Goal: Task Accomplishment & Management: Use online tool/utility

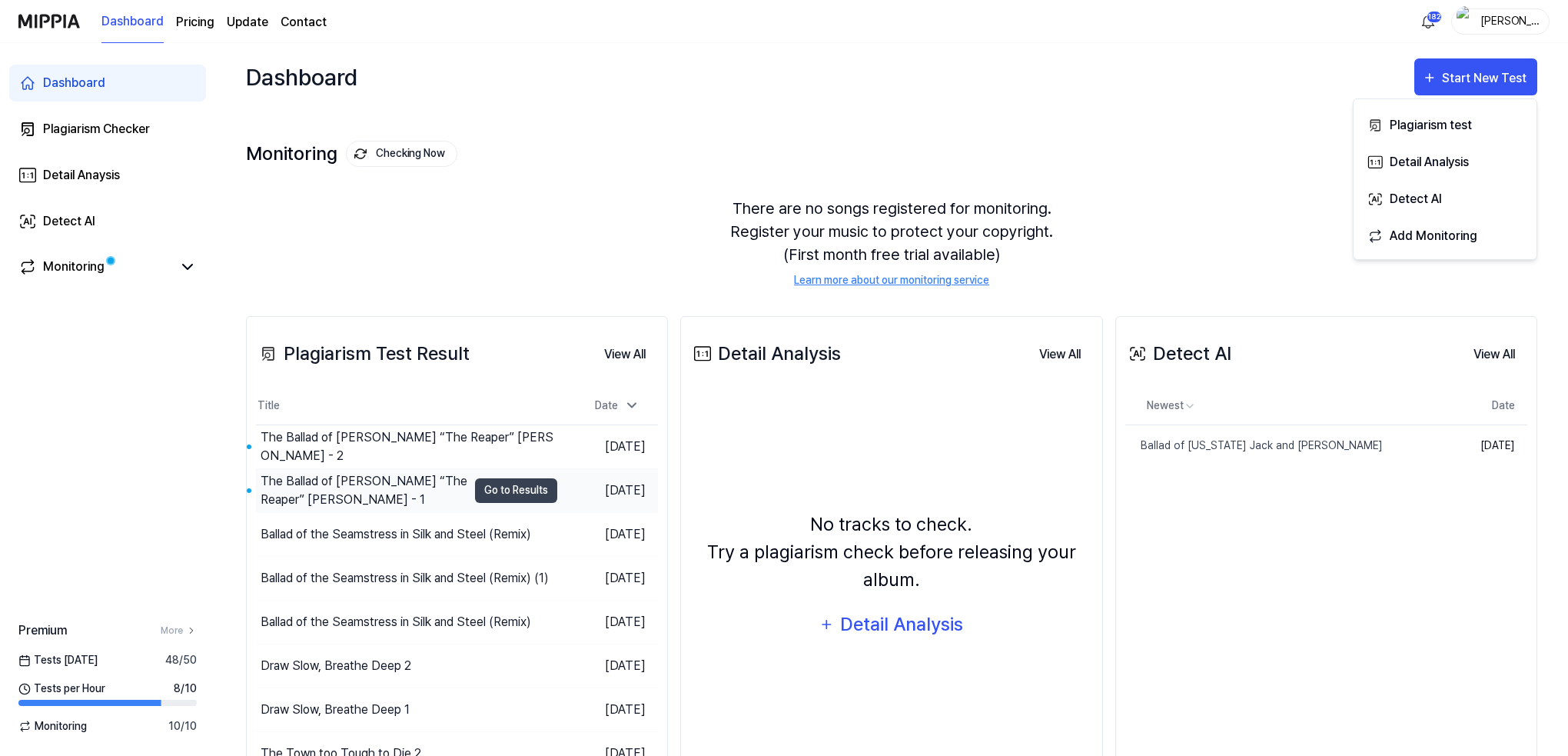
click at [343, 482] on div "The Ballad of [PERSON_NAME] “The Reaper” [PERSON_NAME] - 1" at bounding box center [363, 490] width 207 height 37
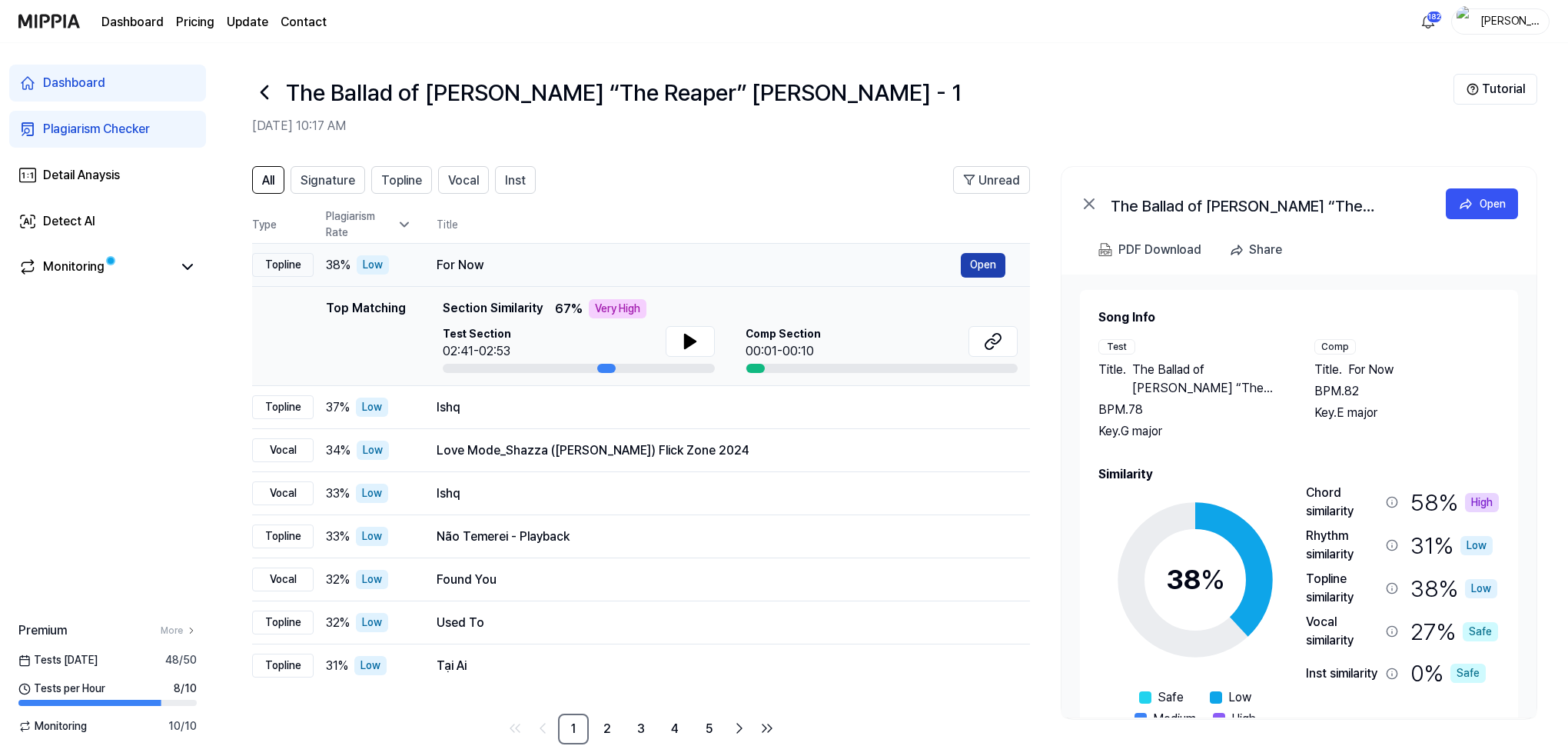
click at [986, 264] on button "Open" at bounding box center [983, 265] width 45 height 25
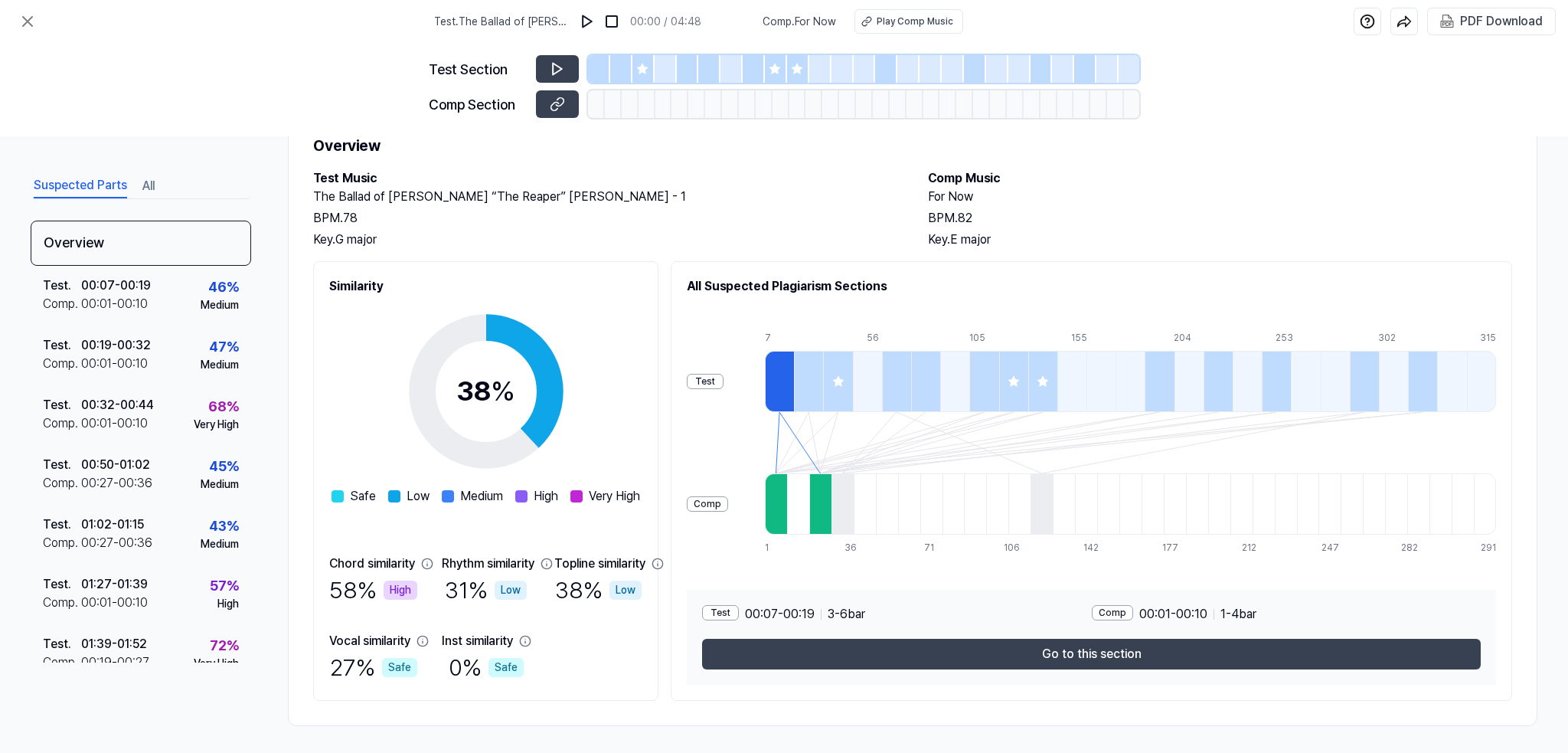
scroll to position [61, 0]
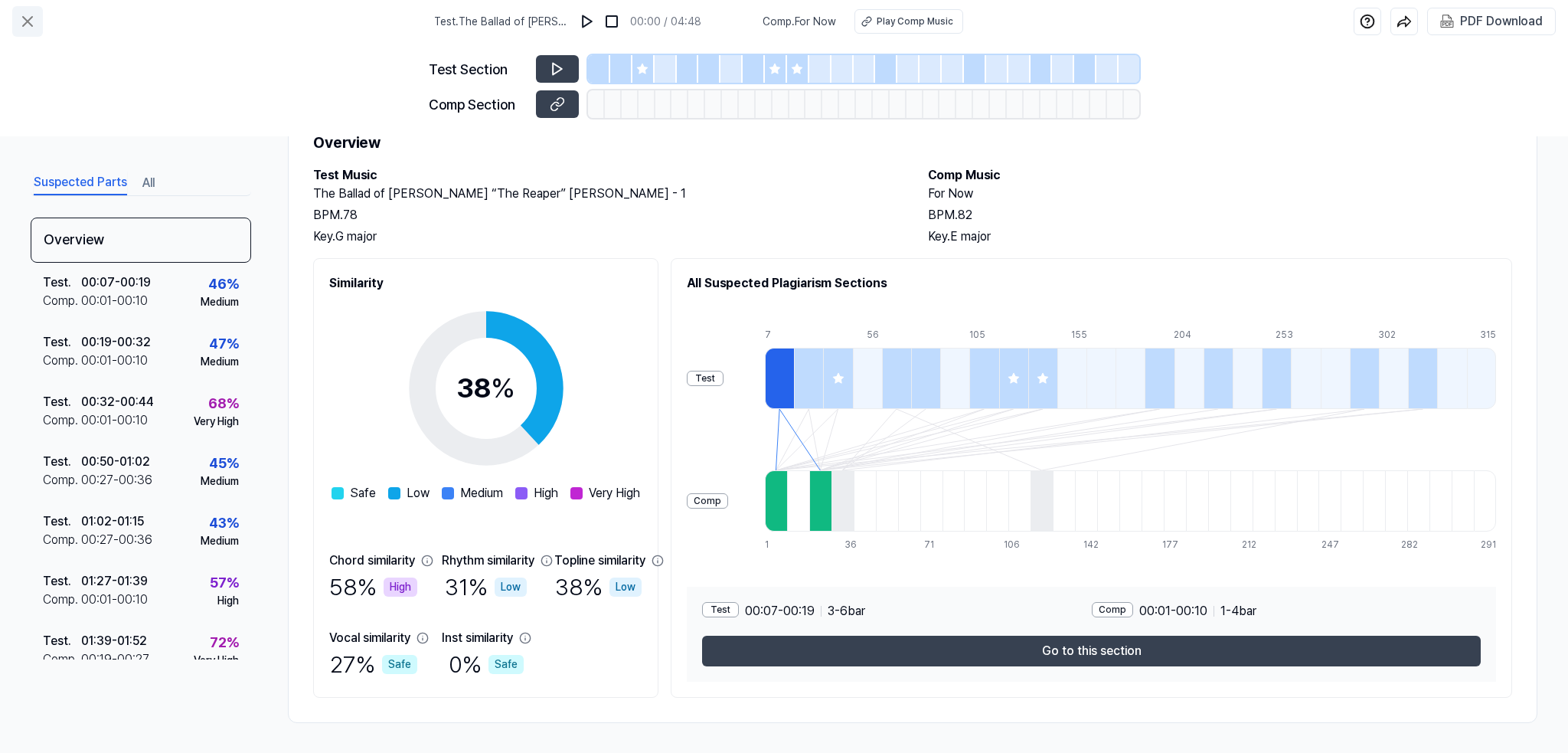
click at [21, 21] on icon at bounding box center [27, 21] width 18 height 18
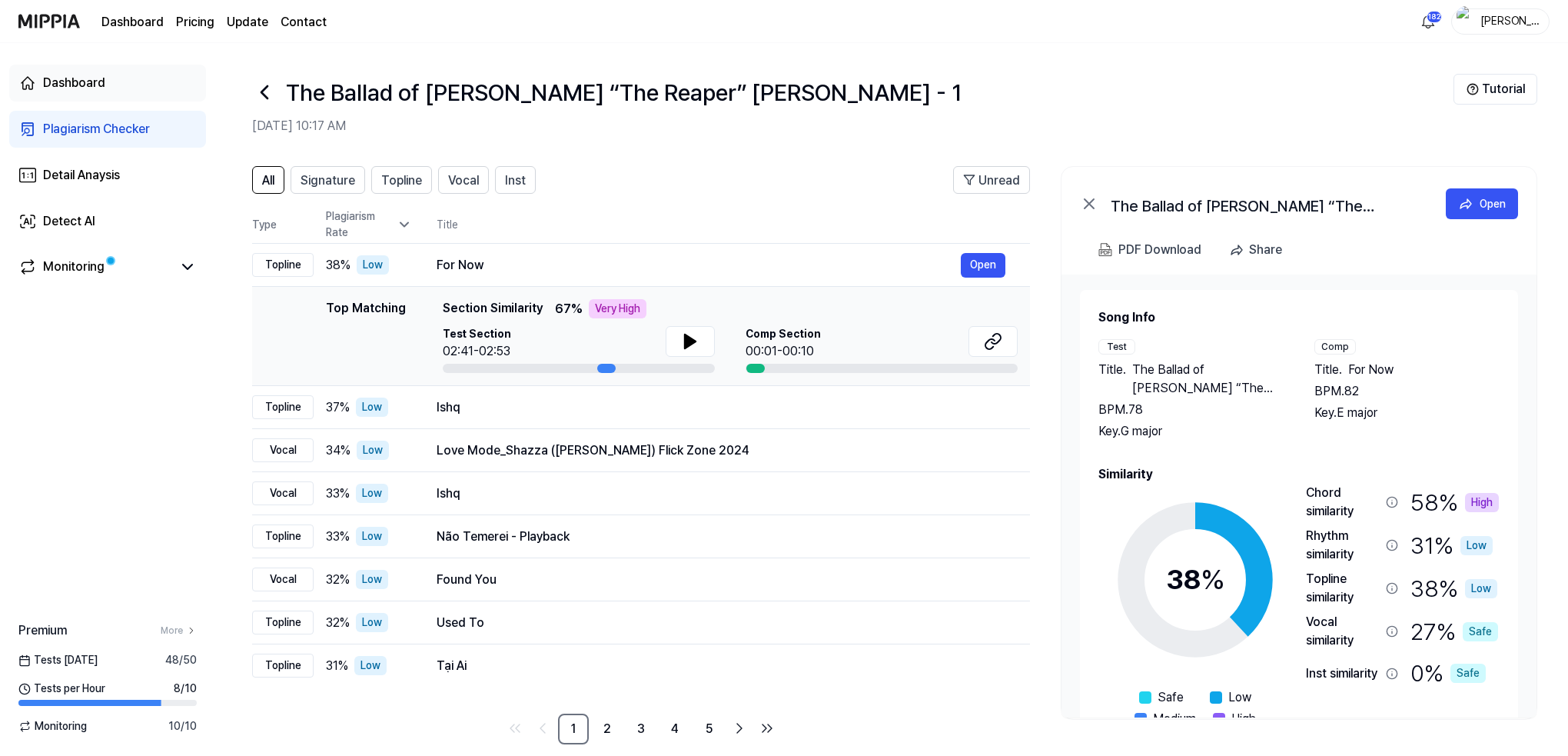
click at [75, 83] on div "Dashboard" at bounding box center [74, 83] width 62 height 18
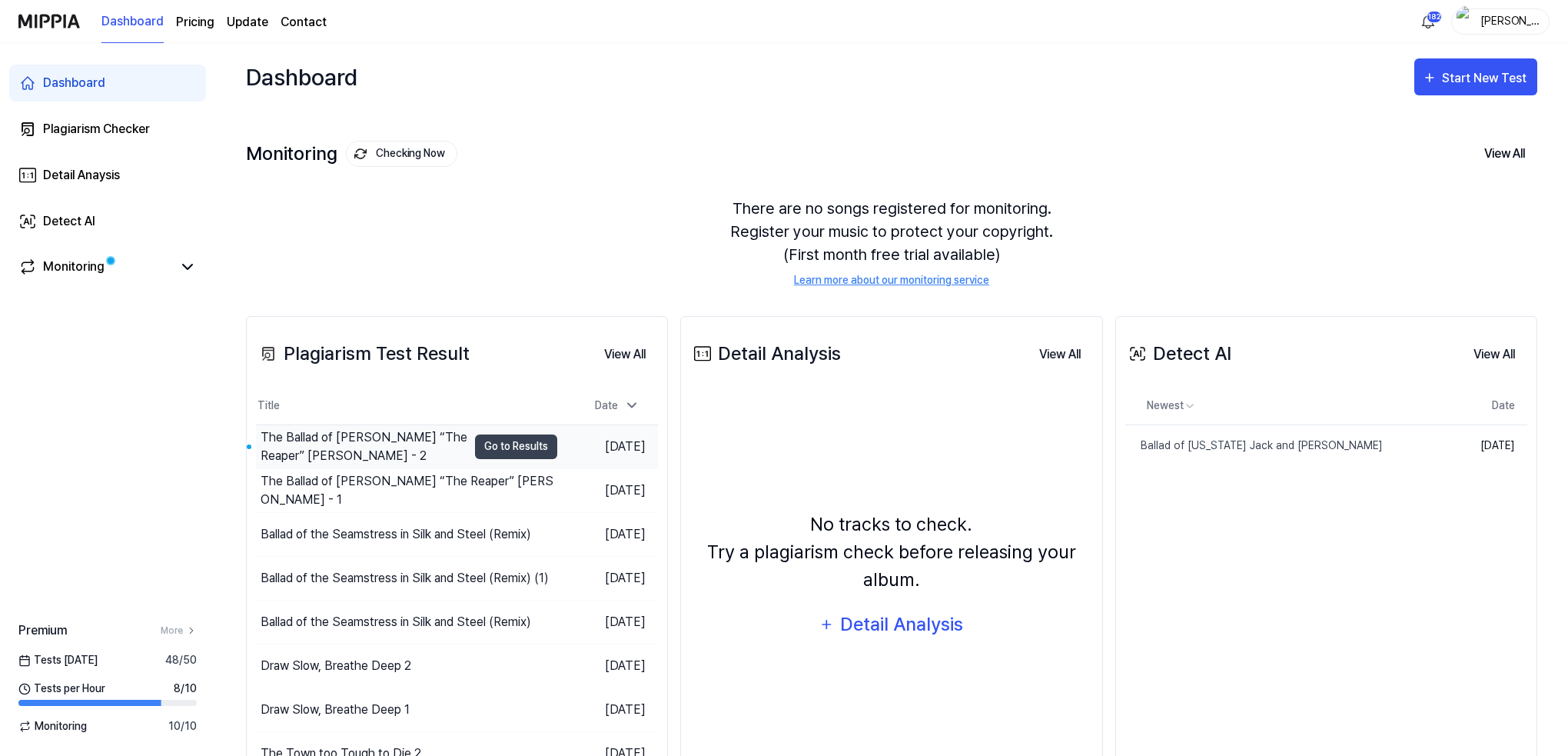
click at [366, 433] on div "The Ballad of [PERSON_NAME] “The Reaper” [PERSON_NAME] - 2" at bounding box center [363, 446] width 207 height 37
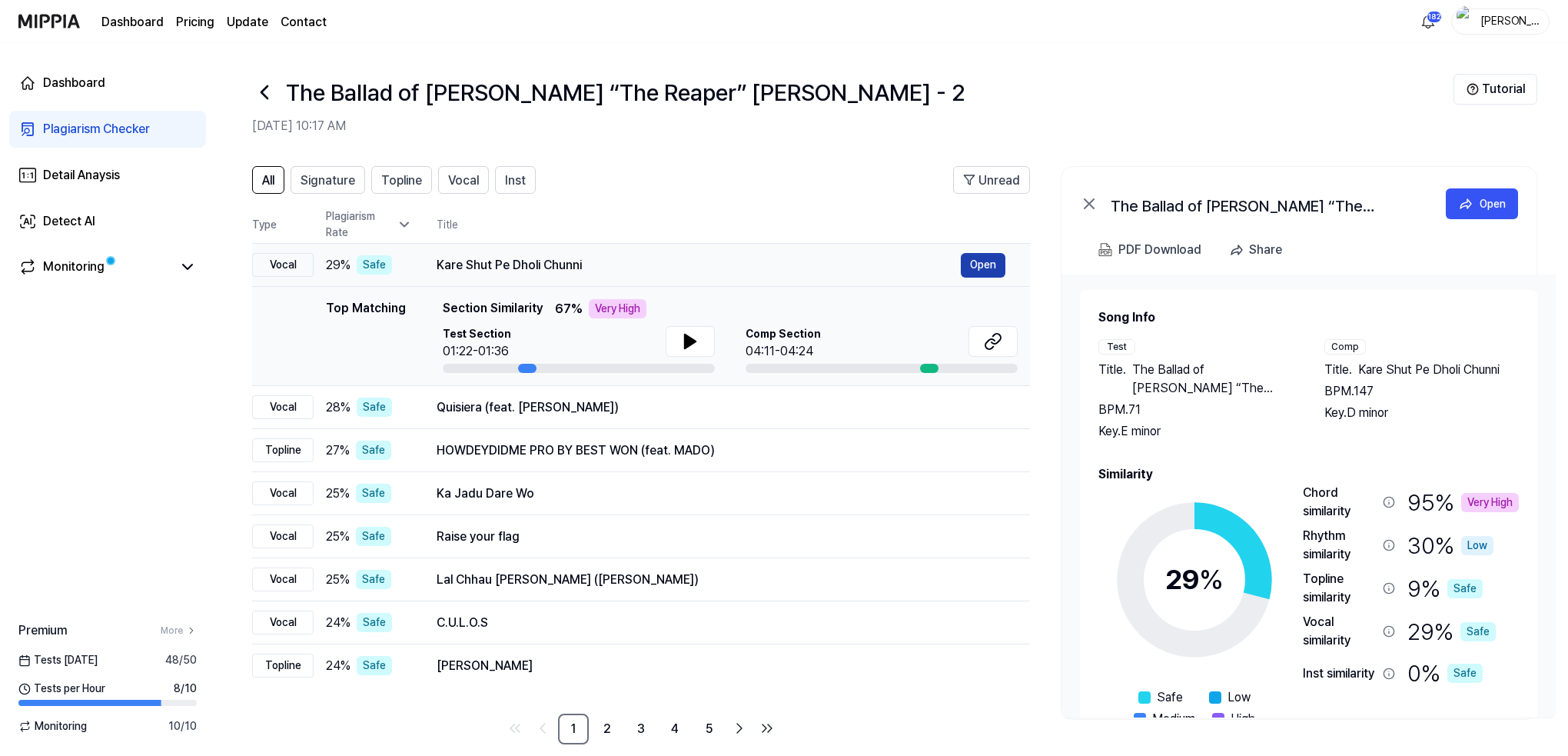
click at [991, 263] on button "Open" at bounding box center [983, 265] width 45 height 25
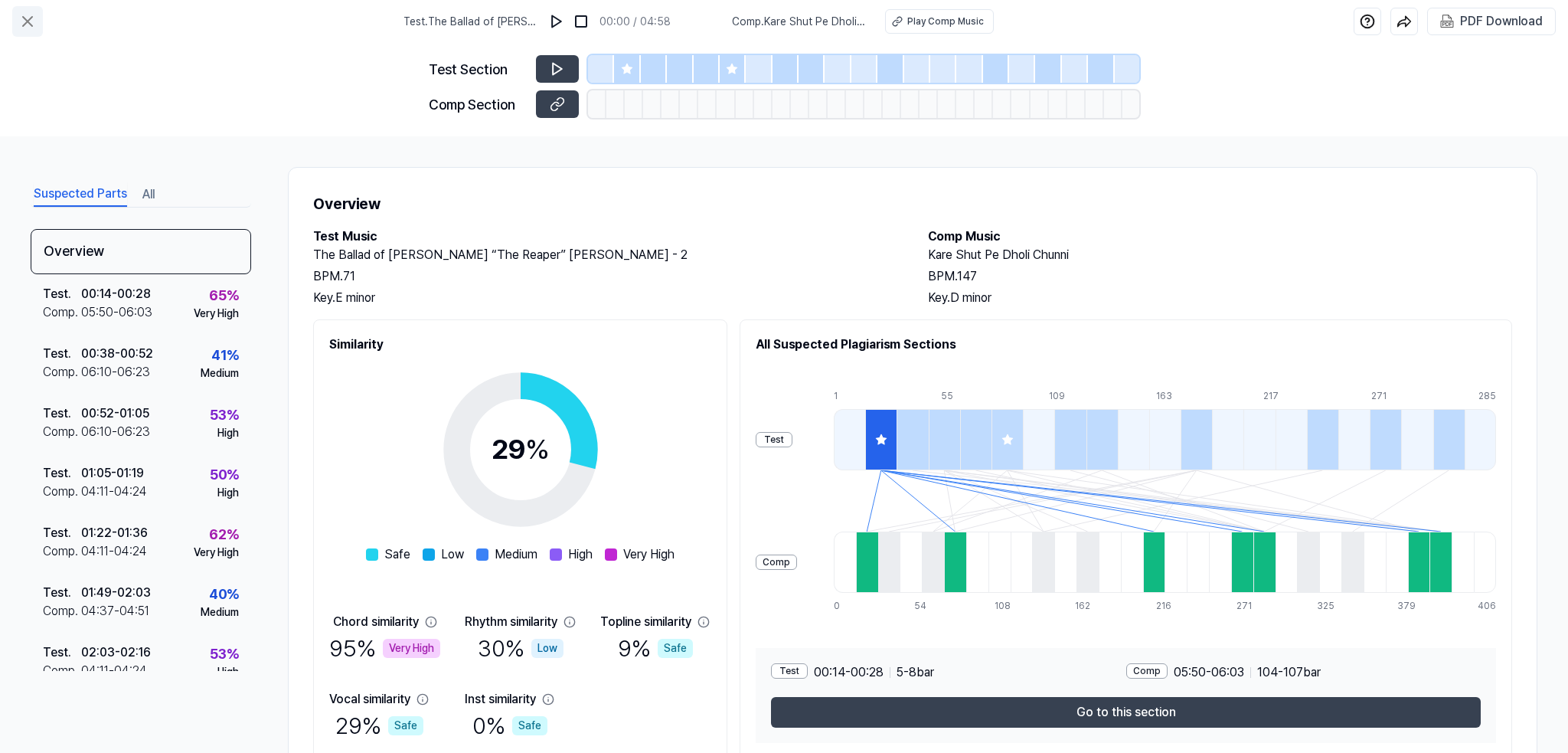
click at [33, 20] on icon at bounding box center [27, 21] width 18 height 18
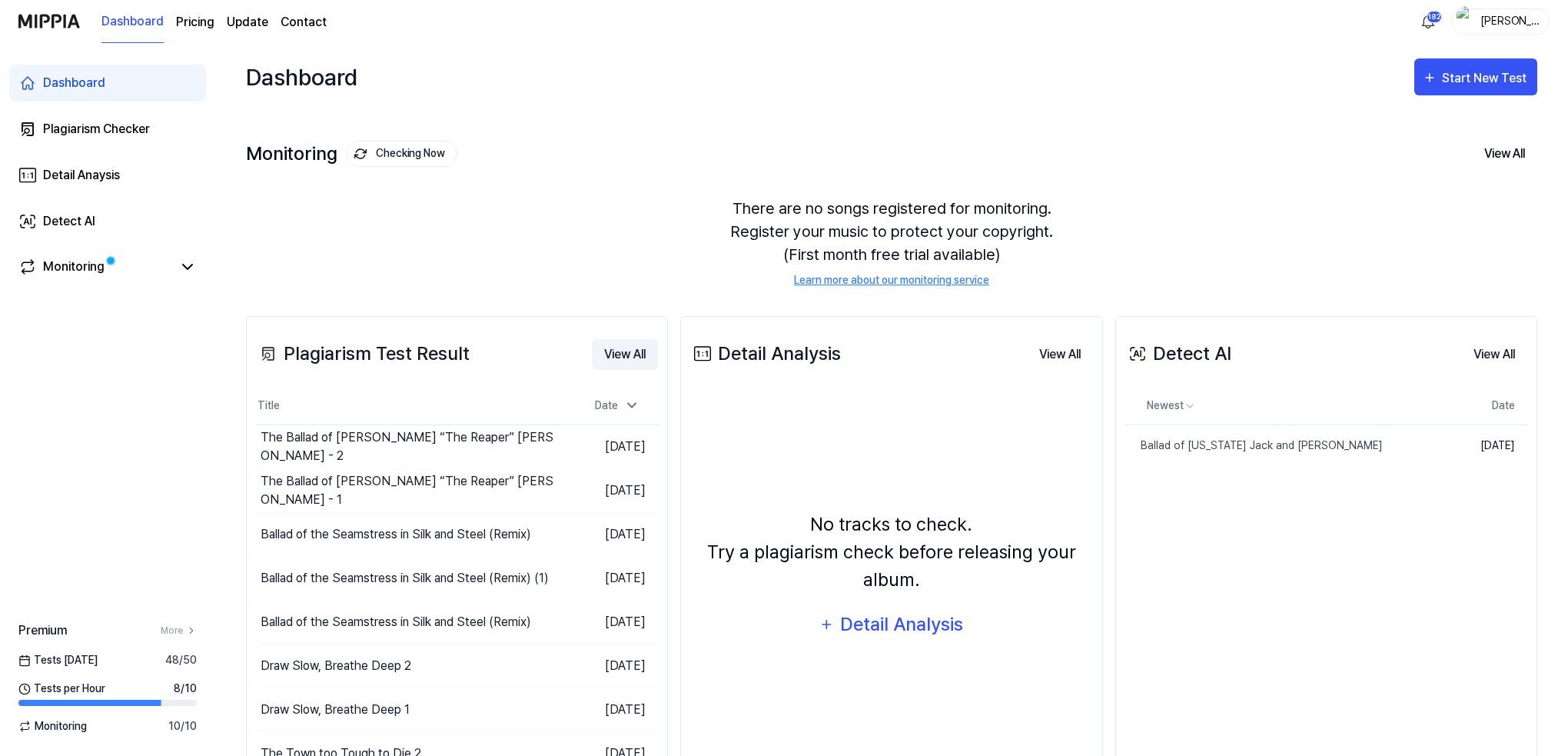
click at [612, 349] on button "View All" at bounding box center [625, 354] width 66 height 31
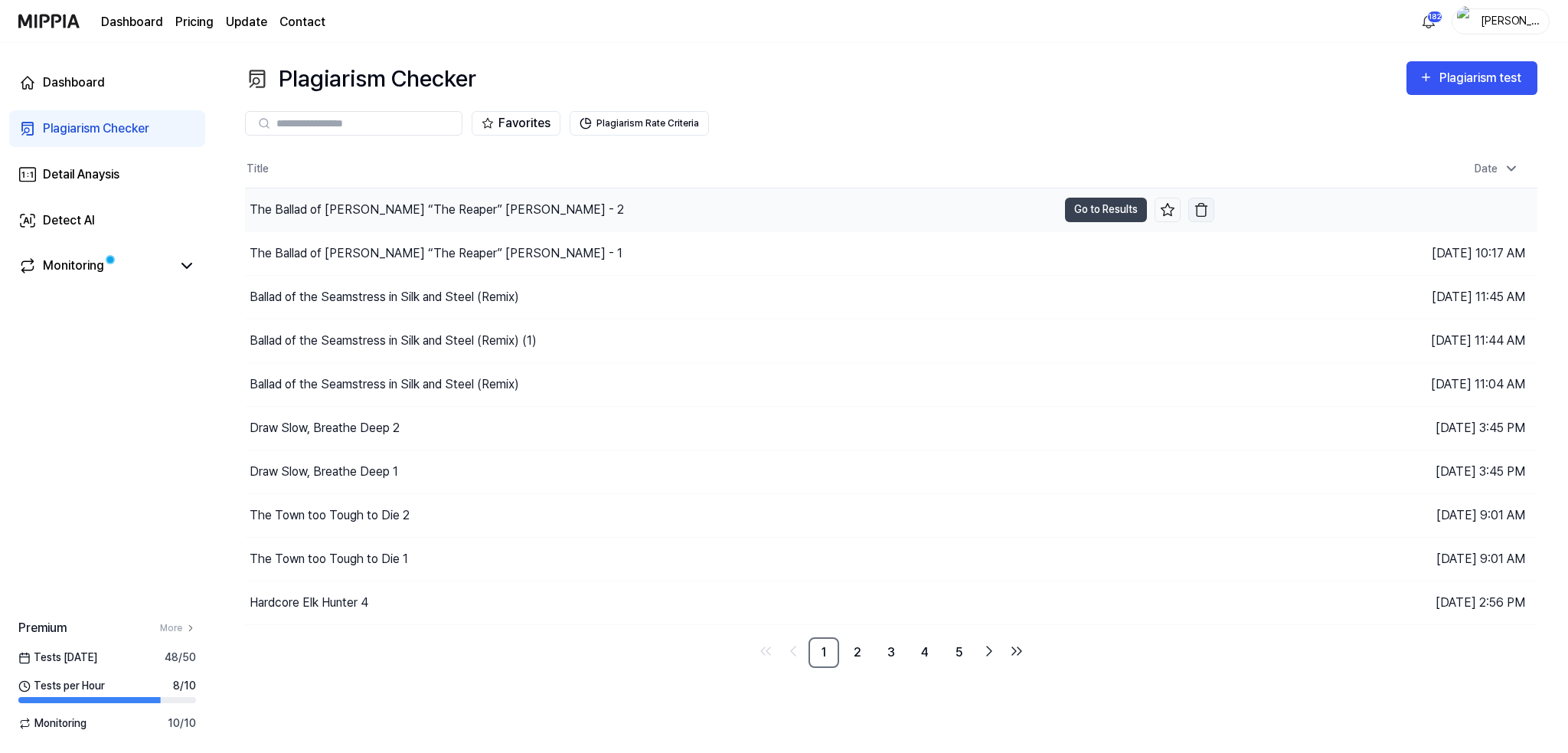
click at [1199, 209] on img "button" at bounding box center [1201, 210] width 16 height 16
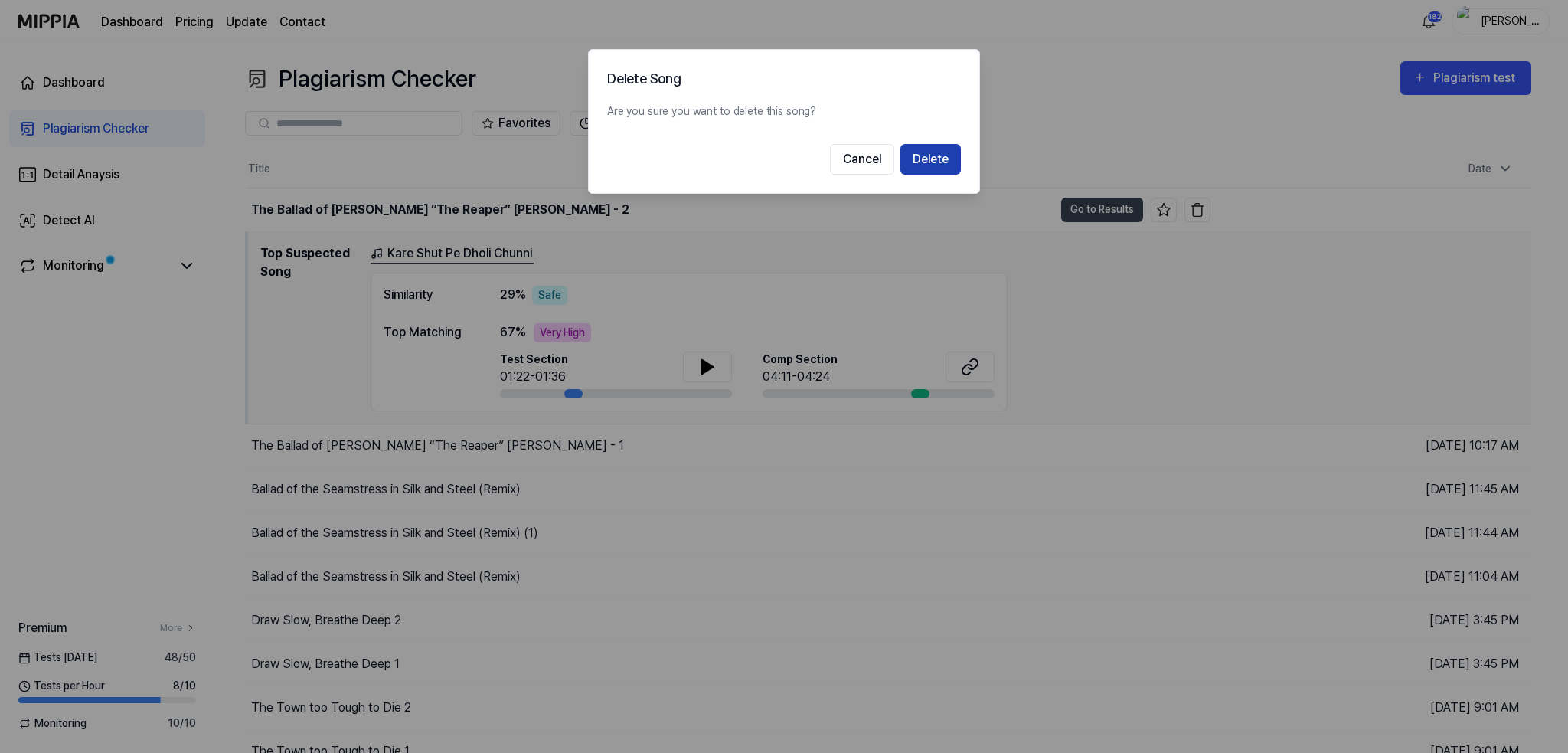
click at [946, 157] on button "Delete" at bounding box center [930, 159] width 61 height 30
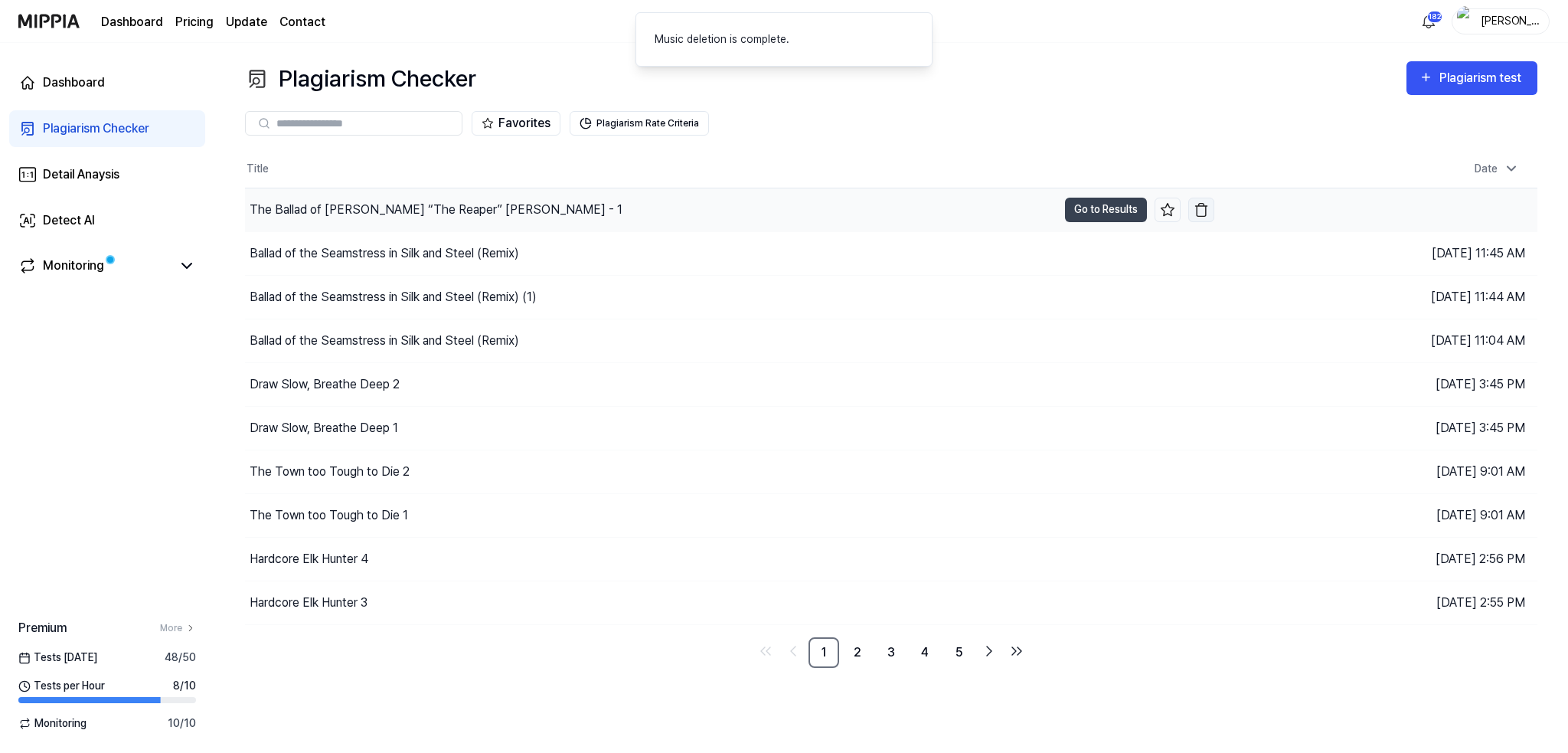
click at [1202, 204] on img "button" at bounding box center [1201, 210] width 16 height 16
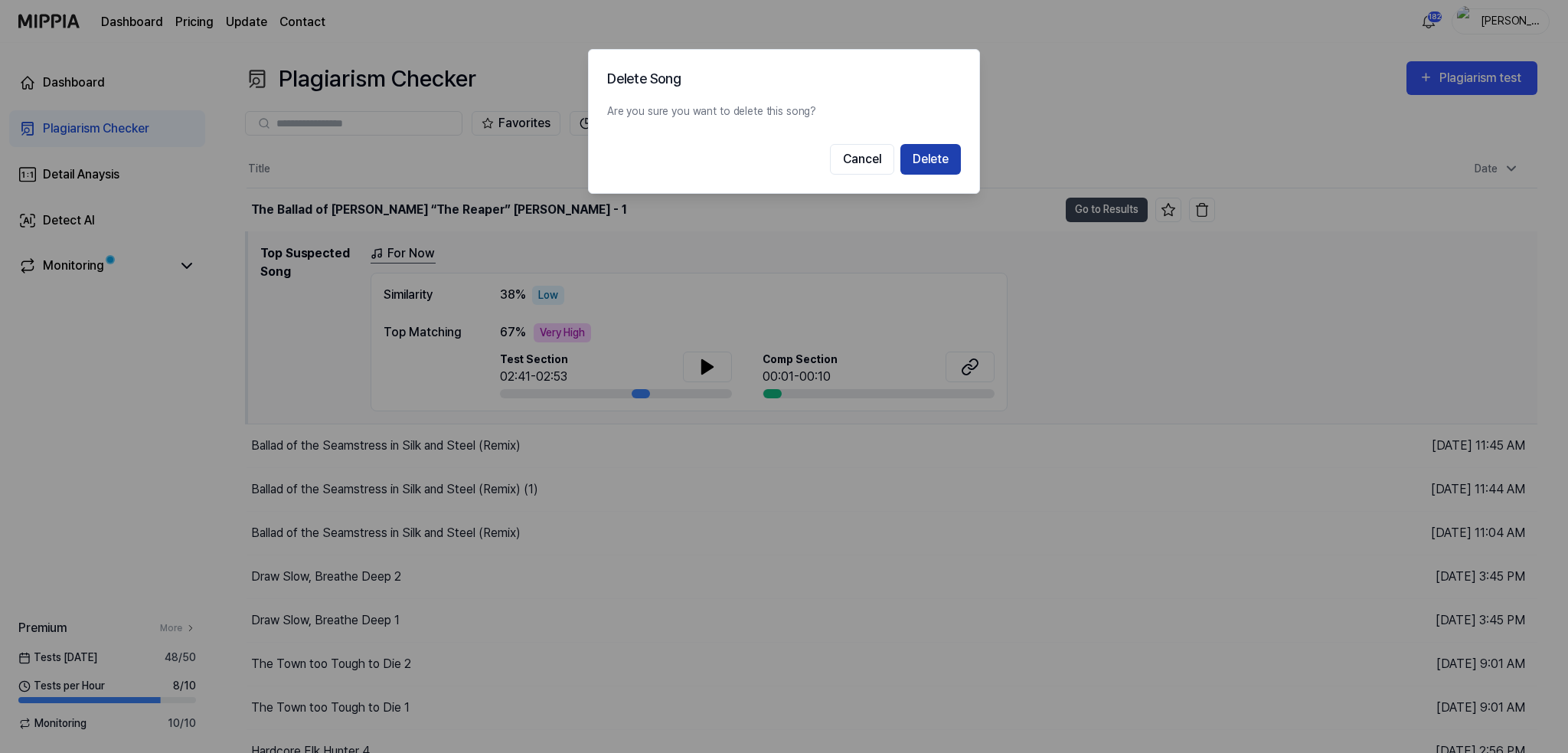
click at [941, 157] on button "Delete" at bounding box center [930, 159] width 61 height 30
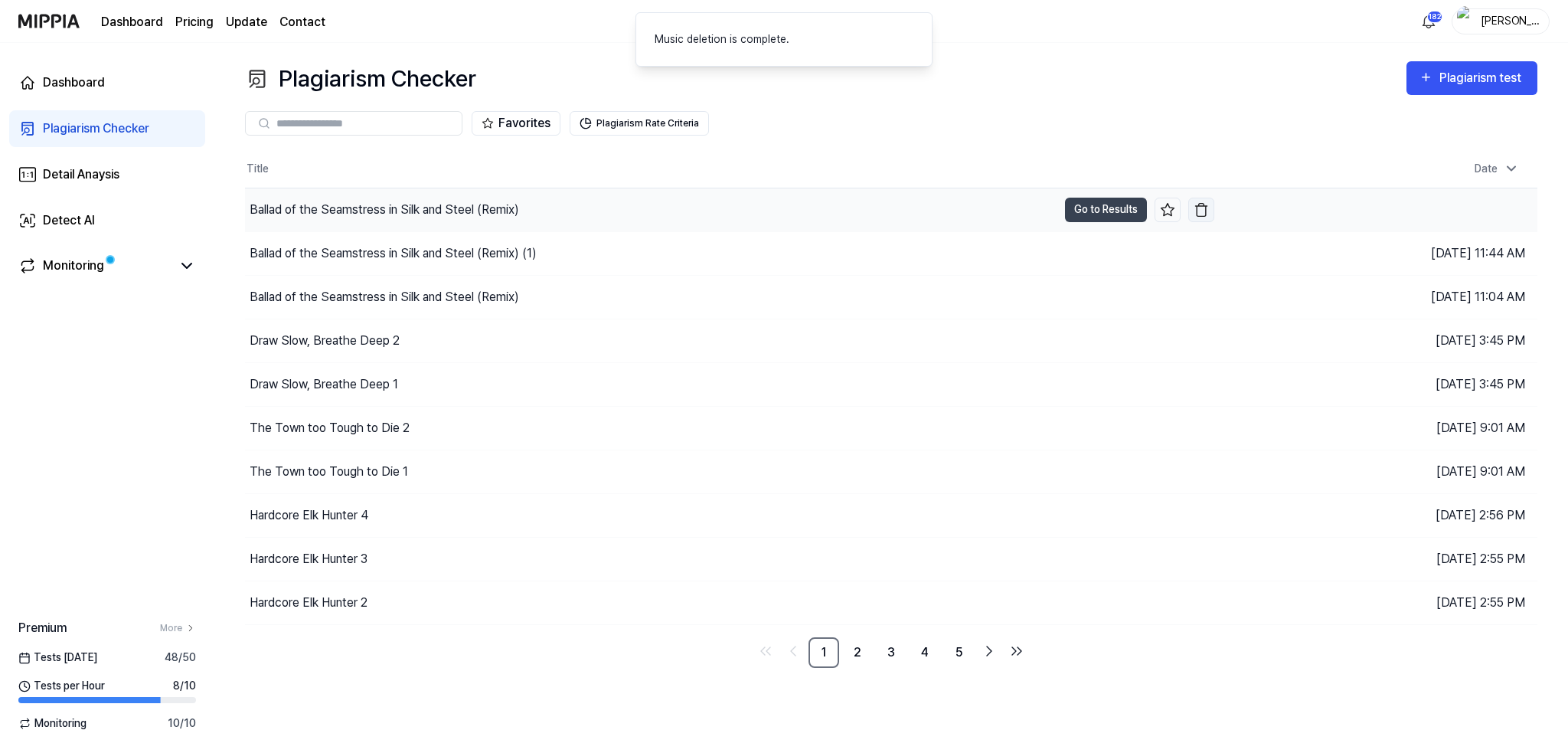
click at [1204, 208] on img "button" at bounding box center [1201, 210] width 16 height 16
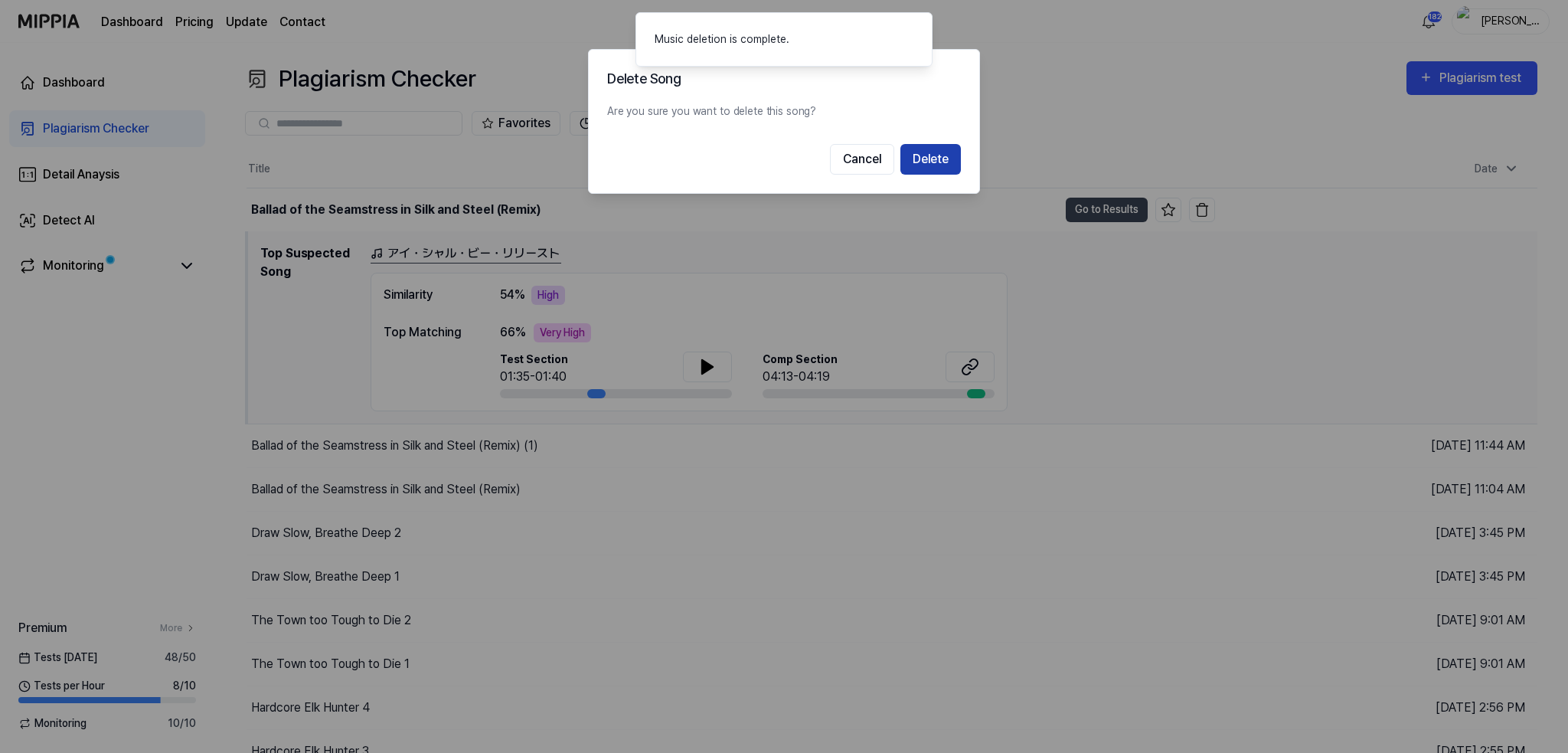
click at [930, 153] on button "Delete" at bounding box center [930, 159] width 61 height 30
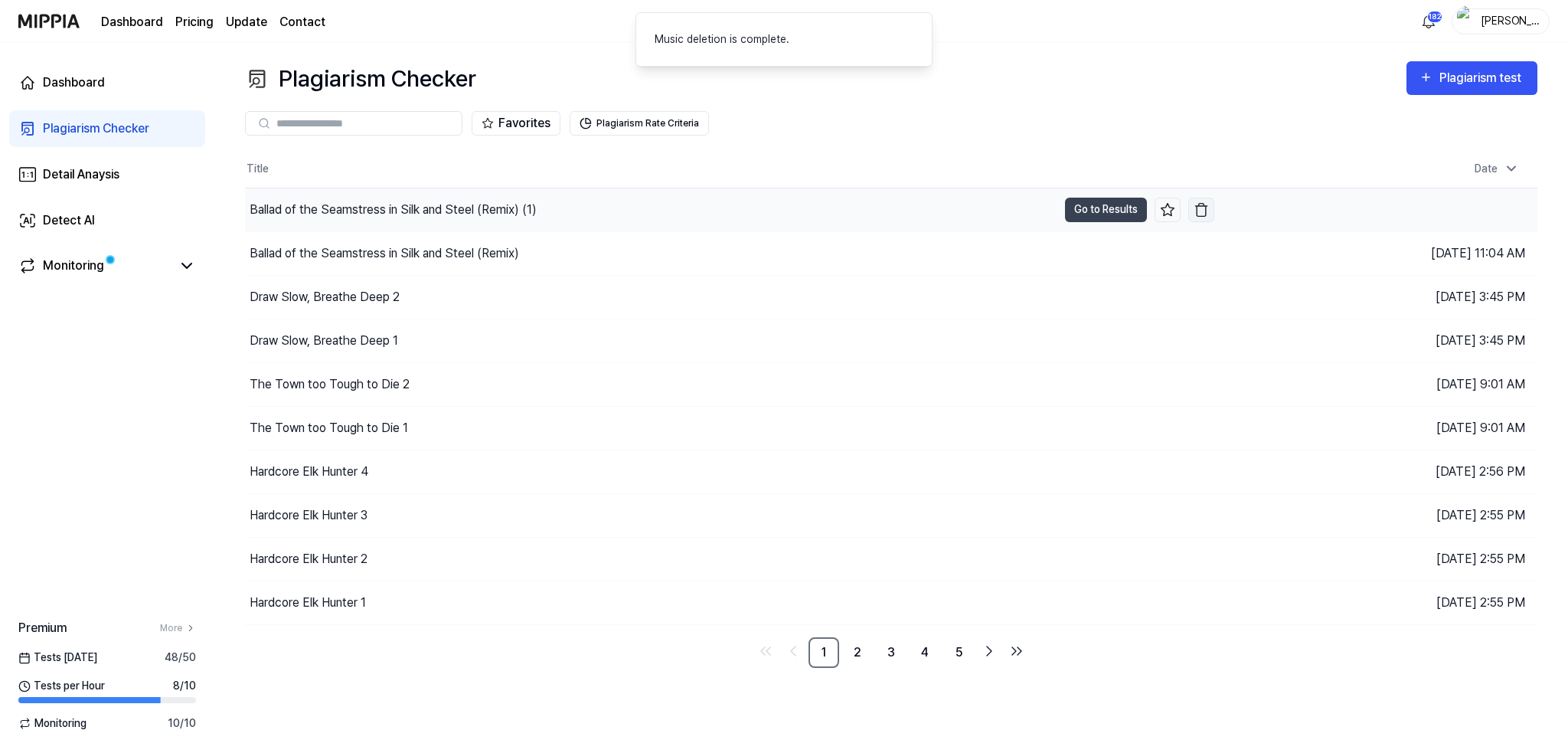
click at [1196, 207] on img "button" at bounding box center [1201, 210] width 16 height 16
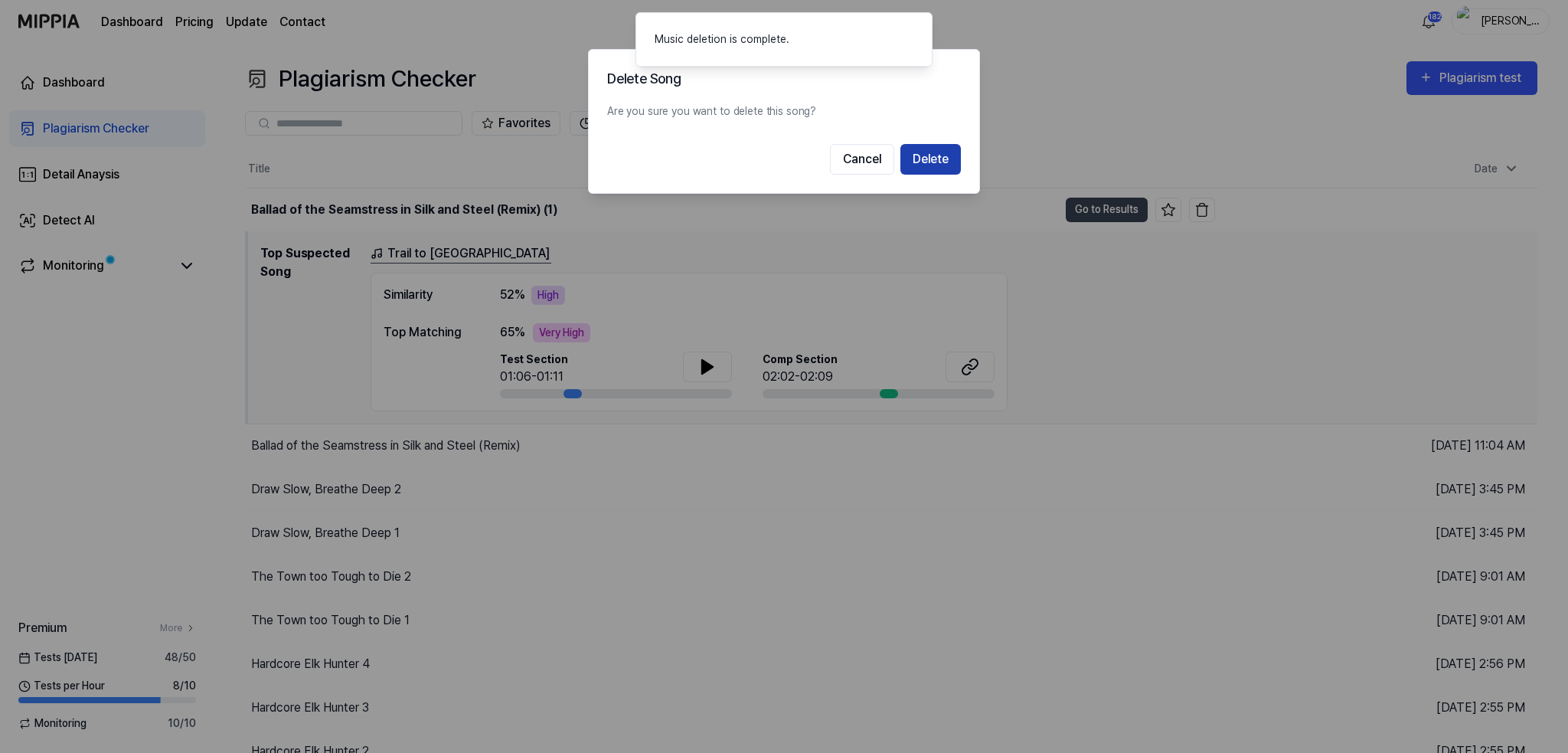
click at [930, 160] on button "Delete" at bounding box center [930, 159] width 61 height 30
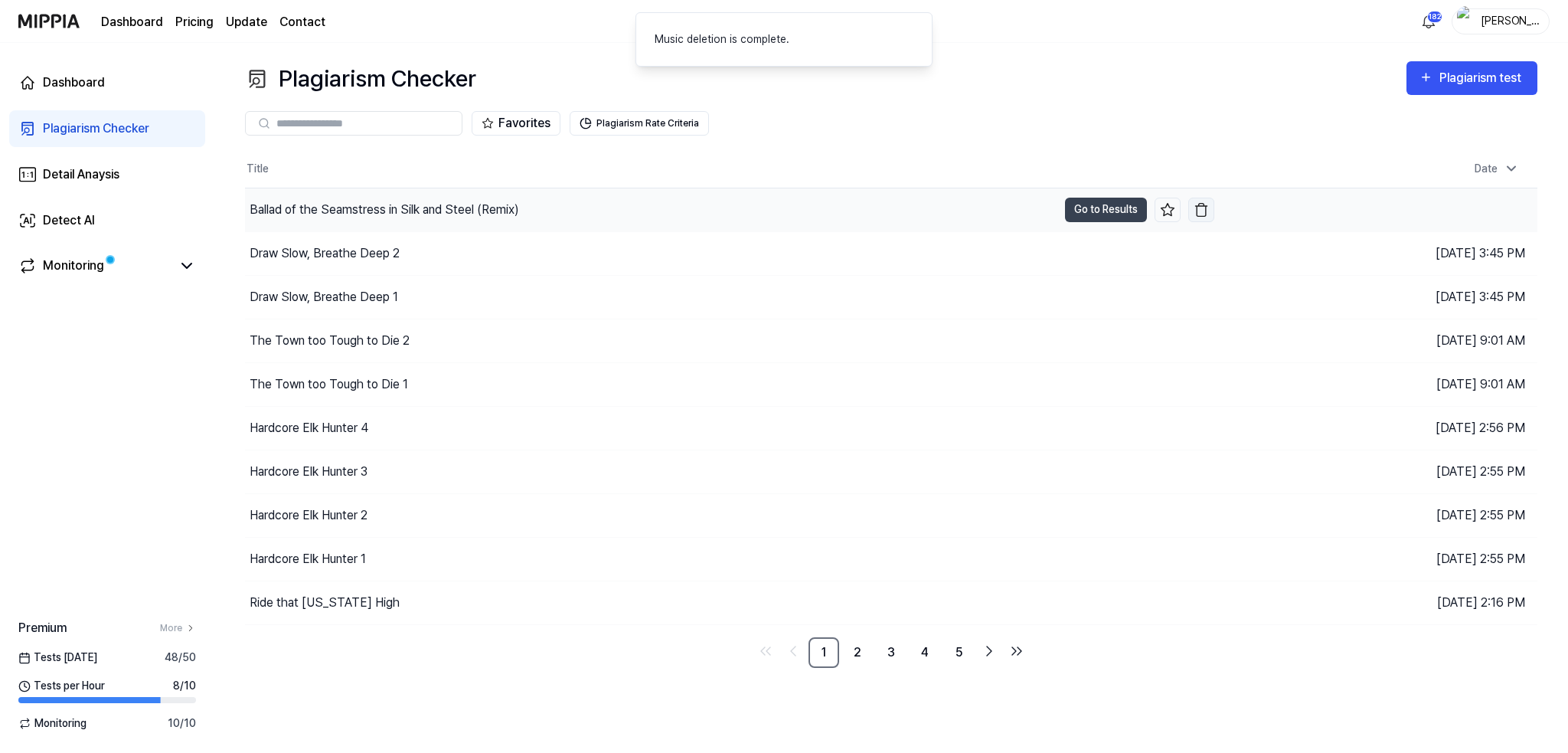
click at [1199, 207] on img "button" at bounding box center [1201, 210] width 16 height 16
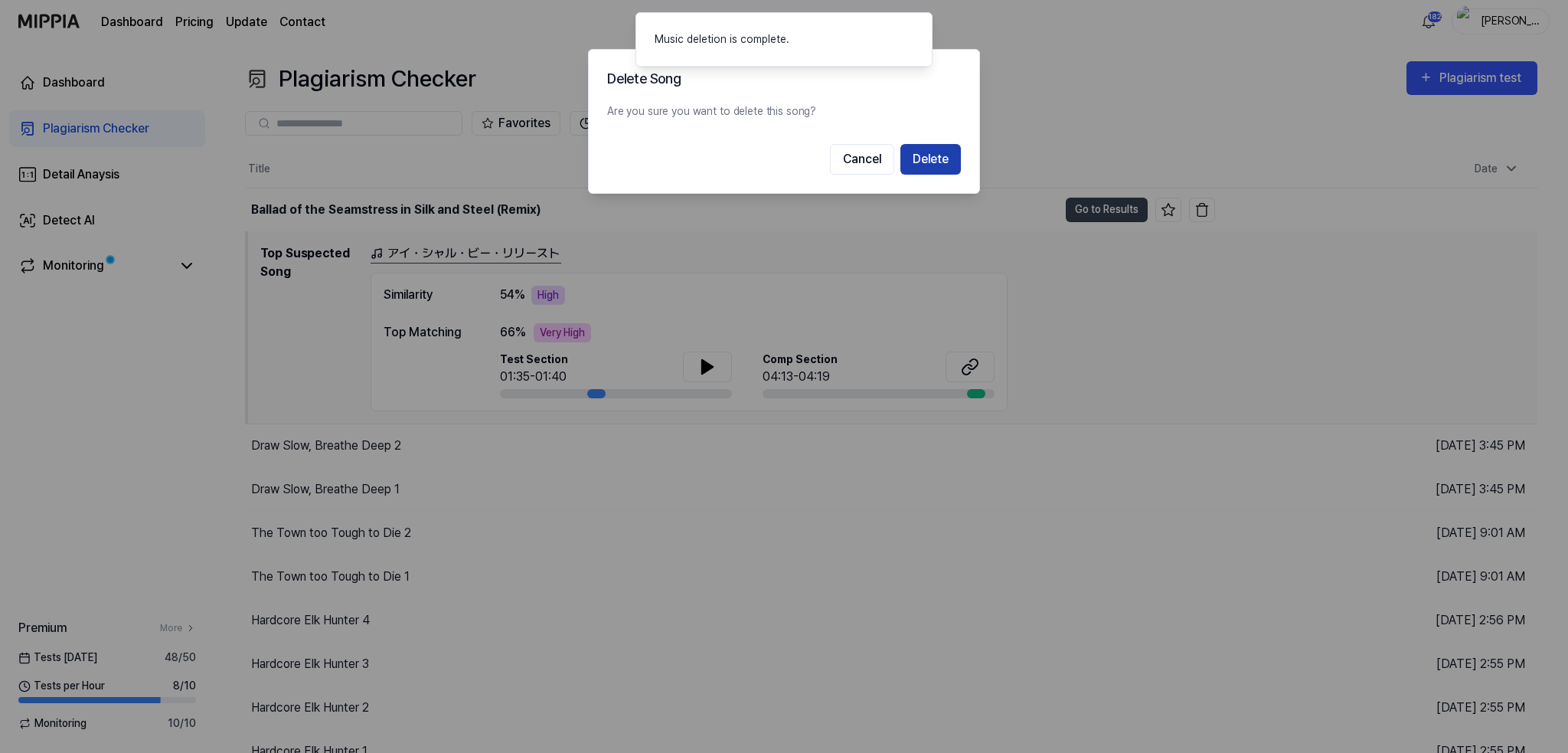
click at [939, 164] on button "Delete" at bounding box center [930, 159] width 61 height 30
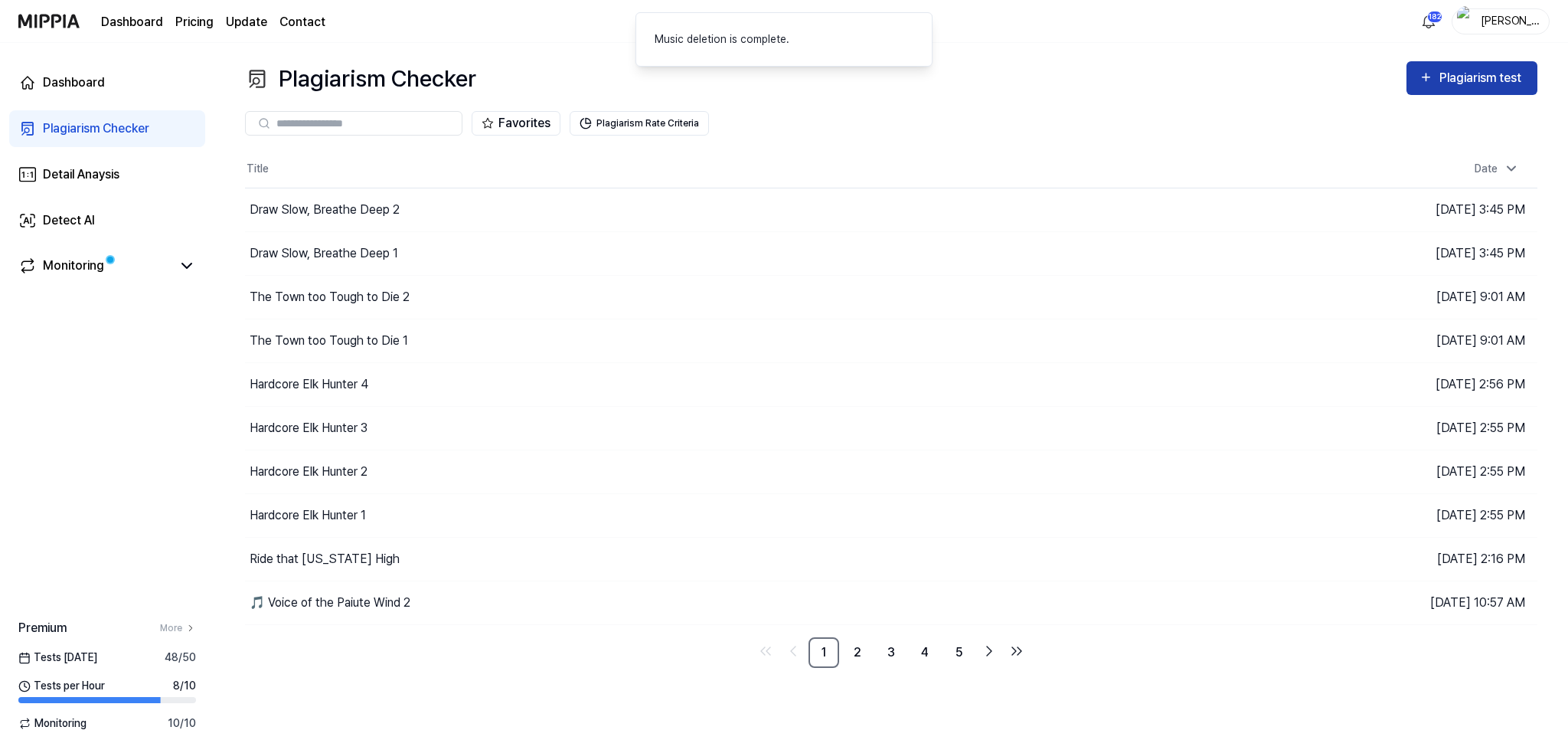
click at [1474, 76] on div "Plagiarism test" at bounding box center [1482, 78] width 86 height 20
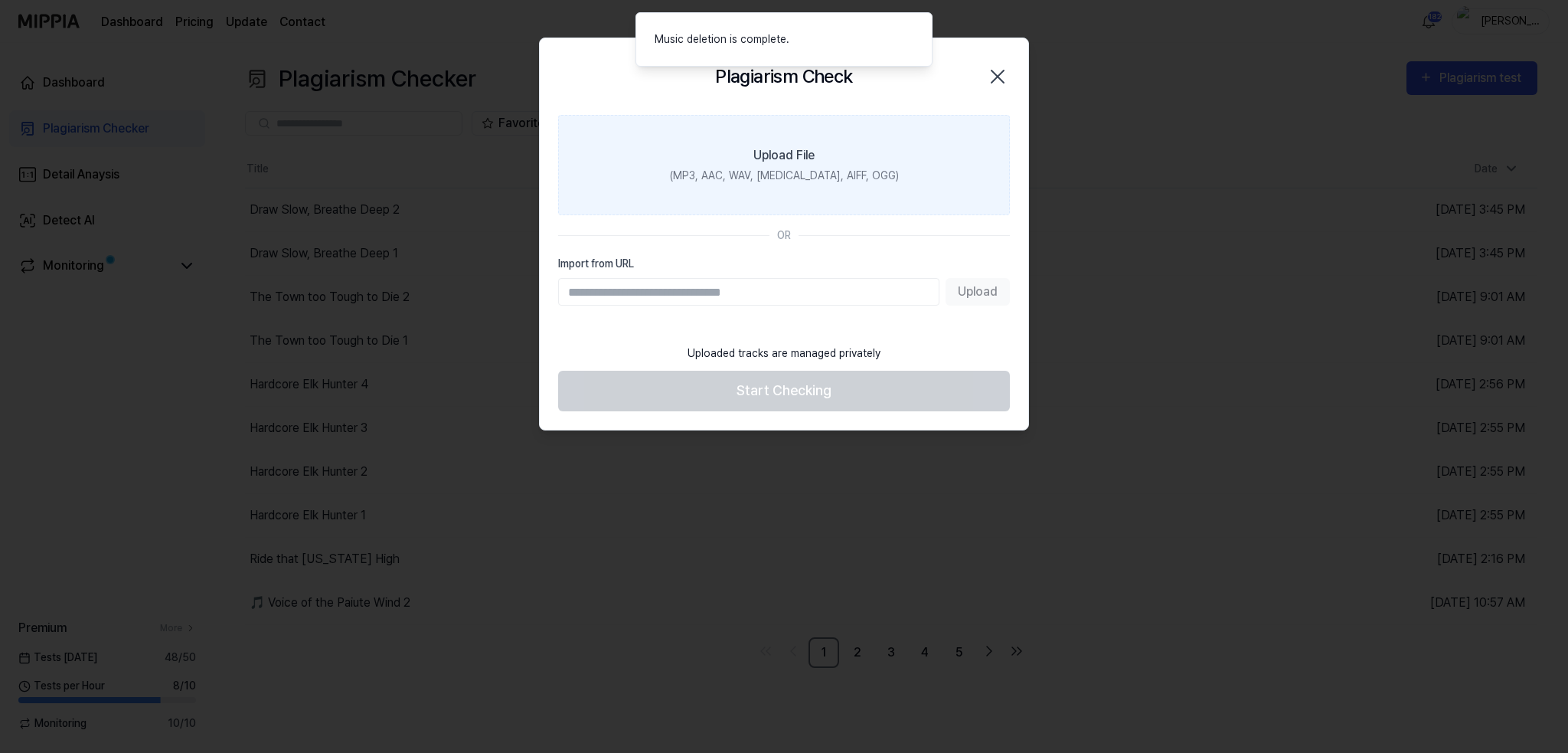
click at [777, 146] on div "Upload File" at bounding box center [784, 156] width 61 height 18
click at [0, 0] on input "Upload File (MP3, AAC, WAV, [MEDICAL_DATA], AIFF, OGG)" at bounding box center [0, 0] width 0 height 0
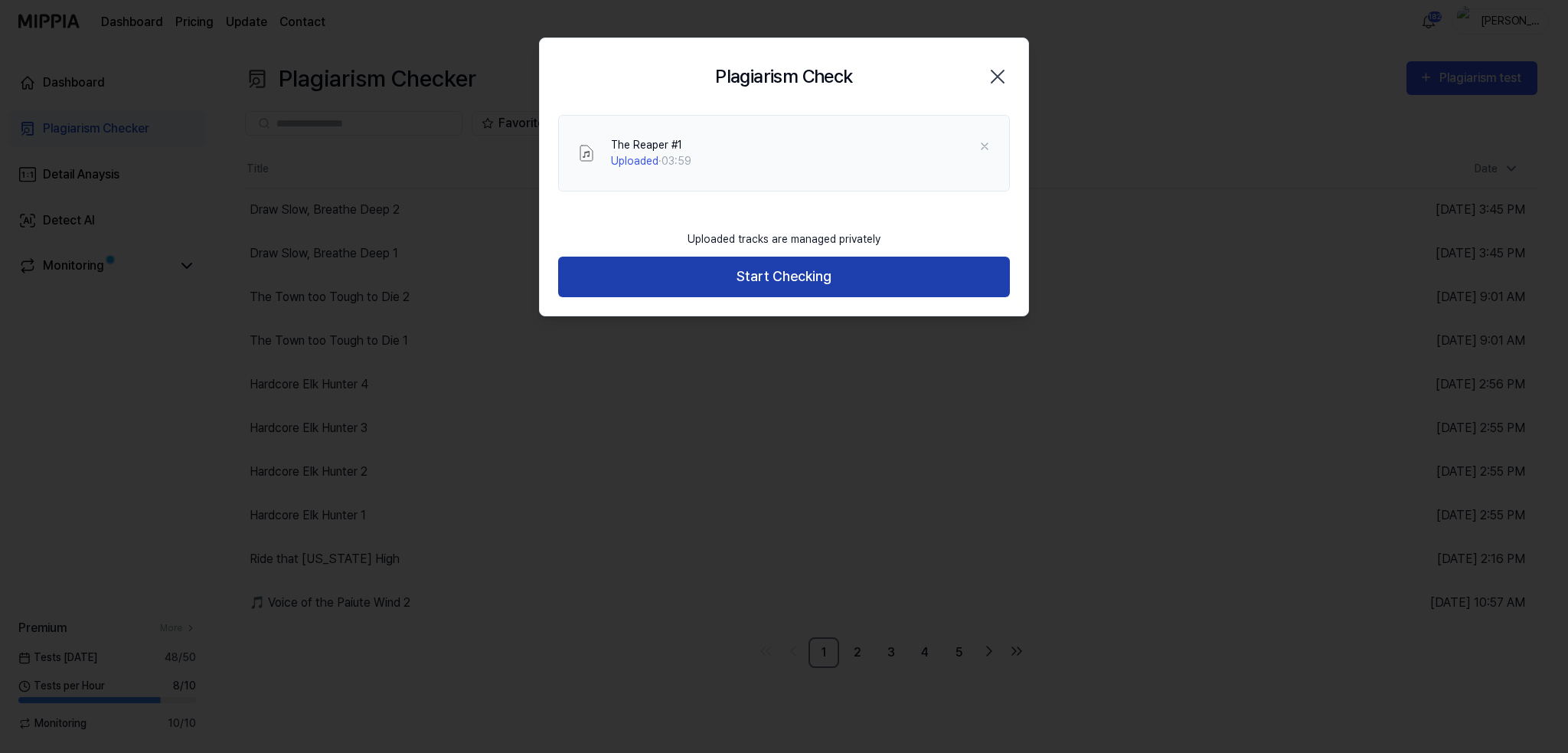
click at [766, 281] on button "Start Checking" at bounding box center [783, 277] width 452 height 40
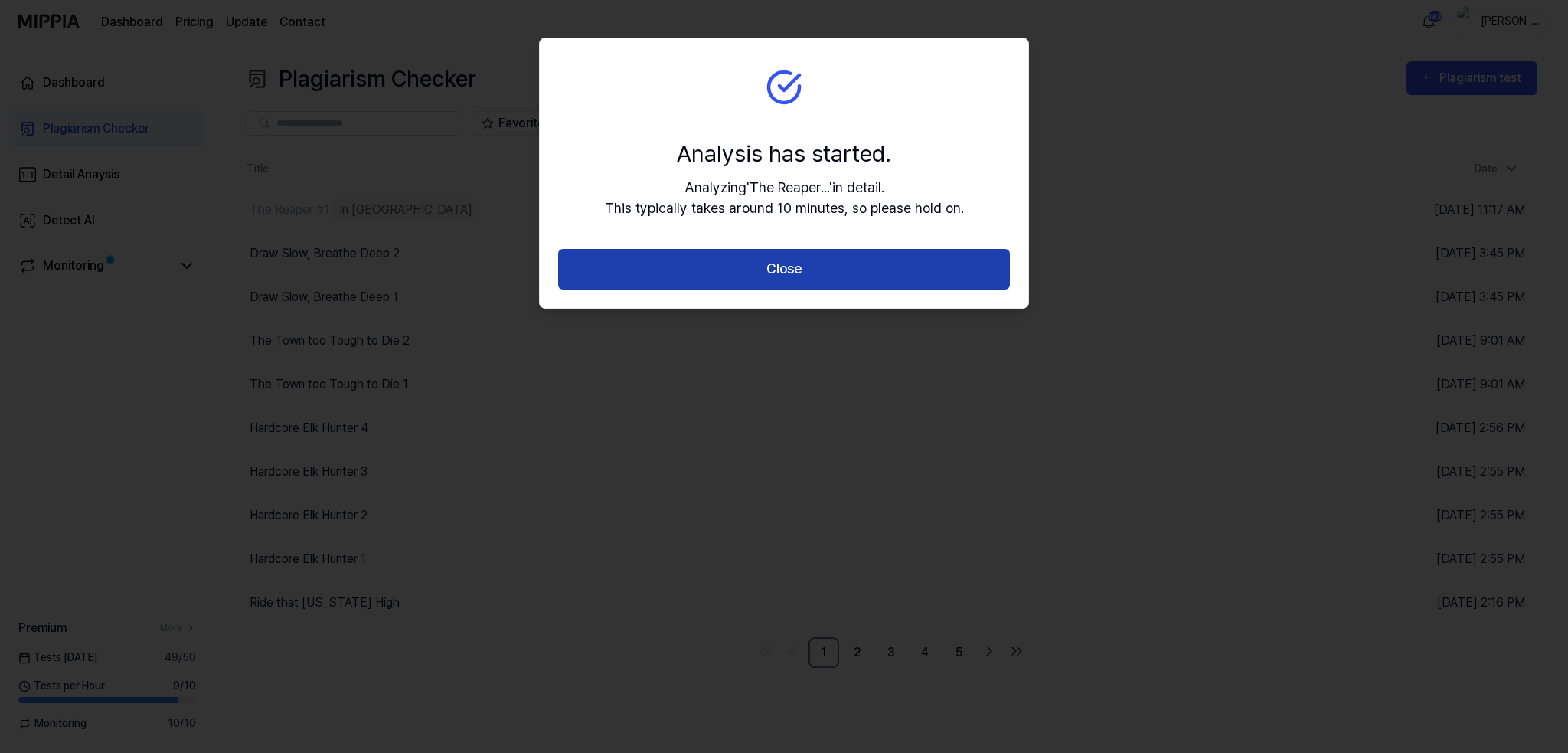
click at [781, 269] on button "Close" at bounding box center [783, 268] width 452 height 40
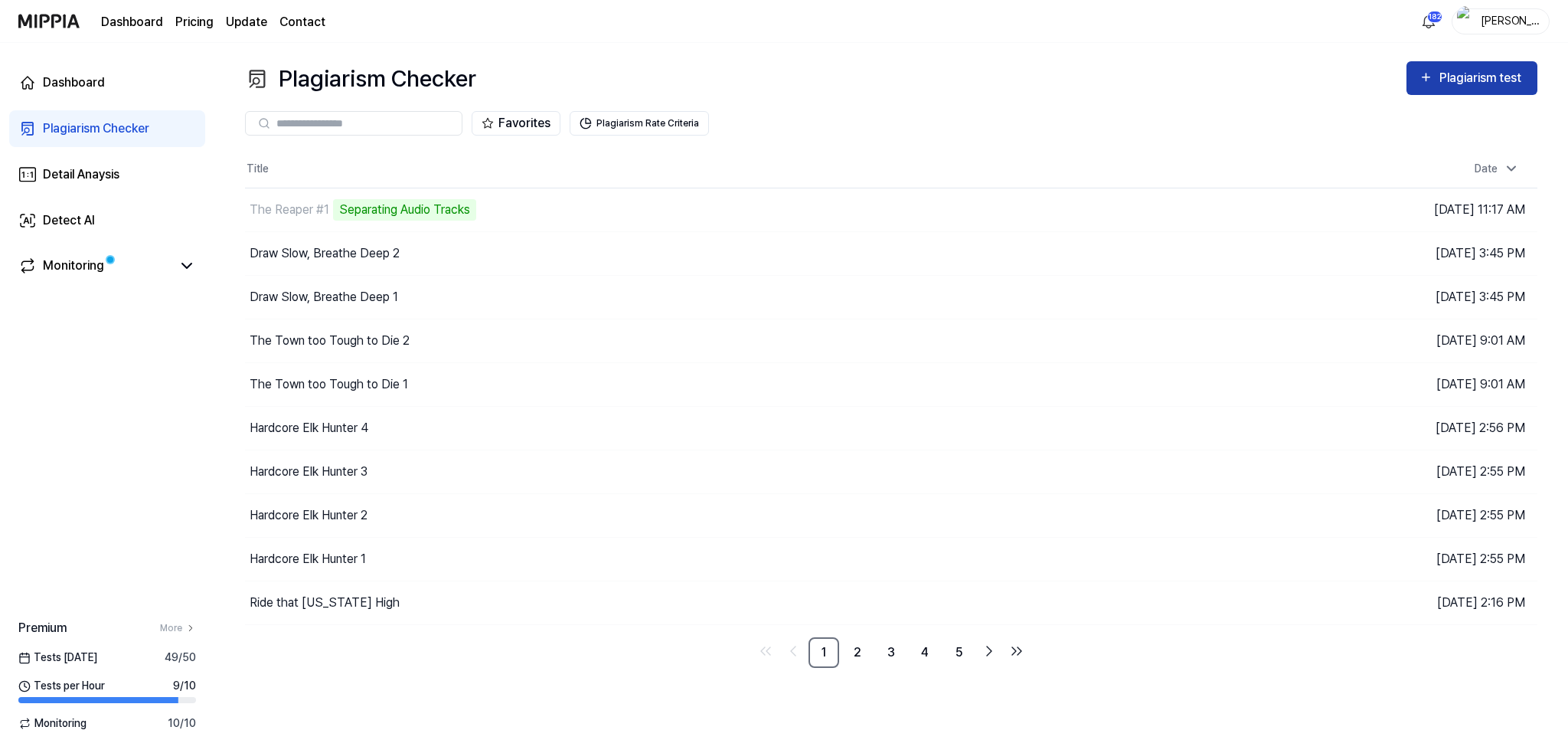
click at [1465, 80] on div "Plagiarism test" at bounding box center [1482, 78] width 86 height 20
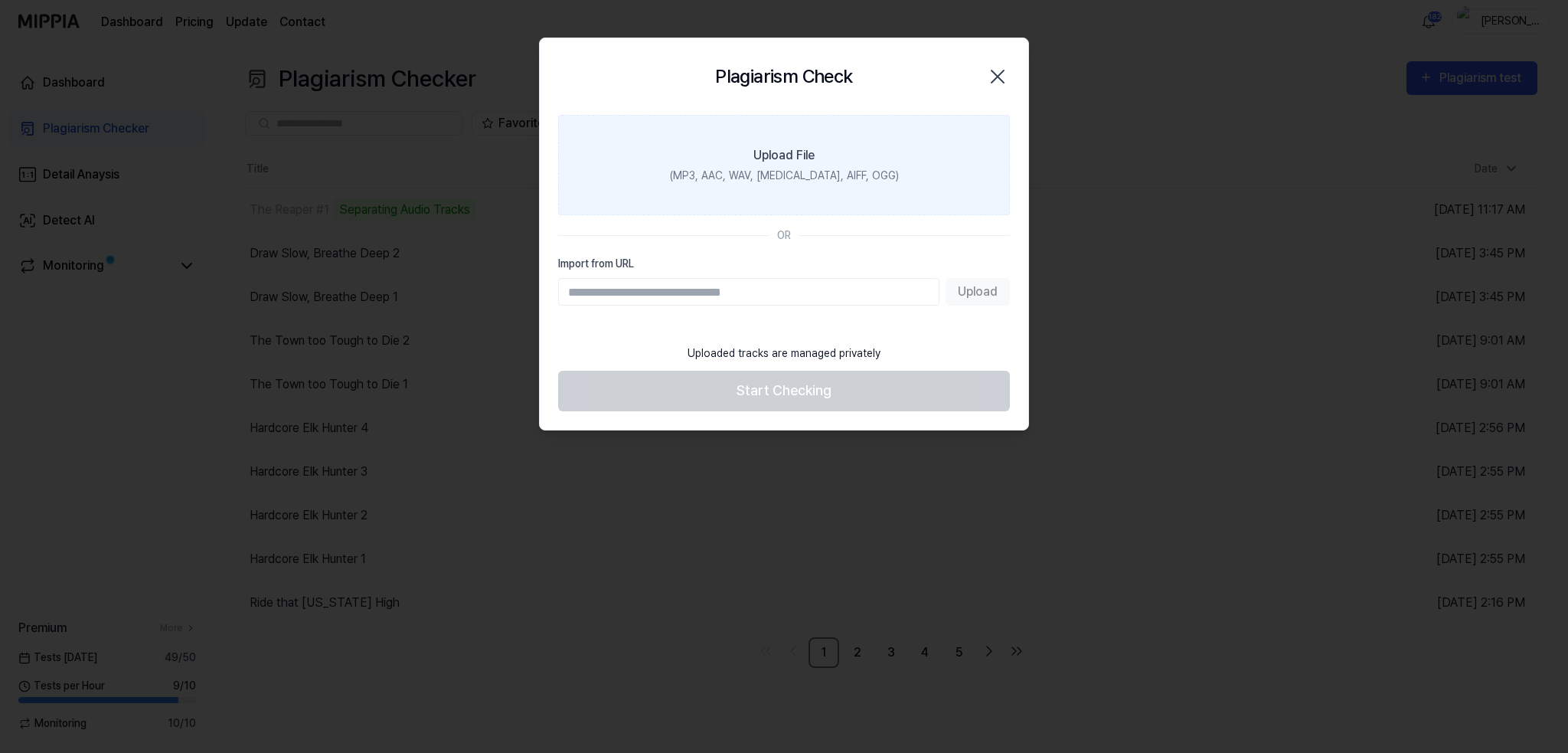
click at [811, 162] on div "Upload File" at bounding box center [784, 156] width 61 height 18
click at [0, 0] on input "Upload File (MP3, AAC, WAV, [MEDICAL_DATA], AIFF, OGG)" at bounding box center [0, 0] width 0 height 0
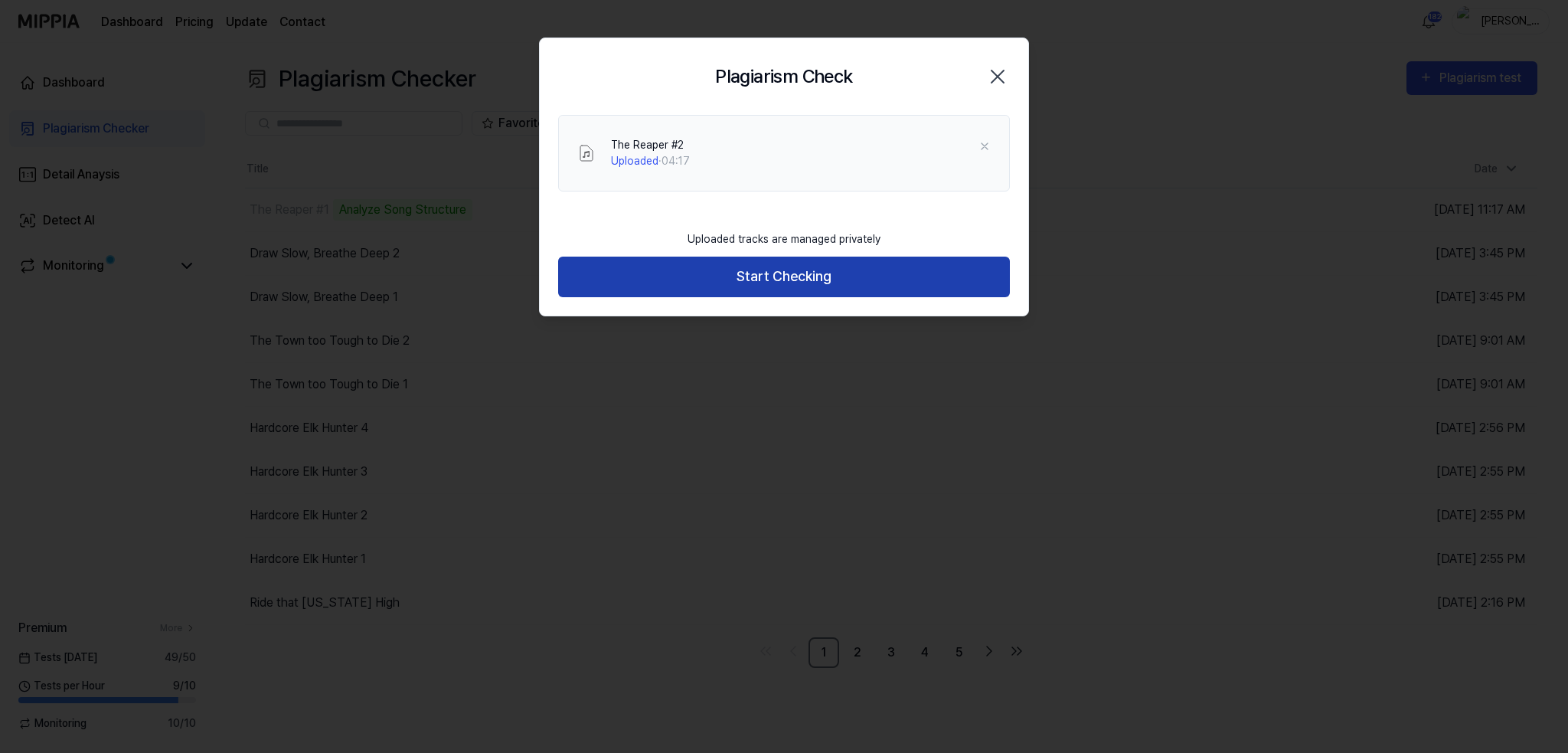
click at [781, 277] on button "Start Checking" at bounding box center [783, 277] width 452 height 40
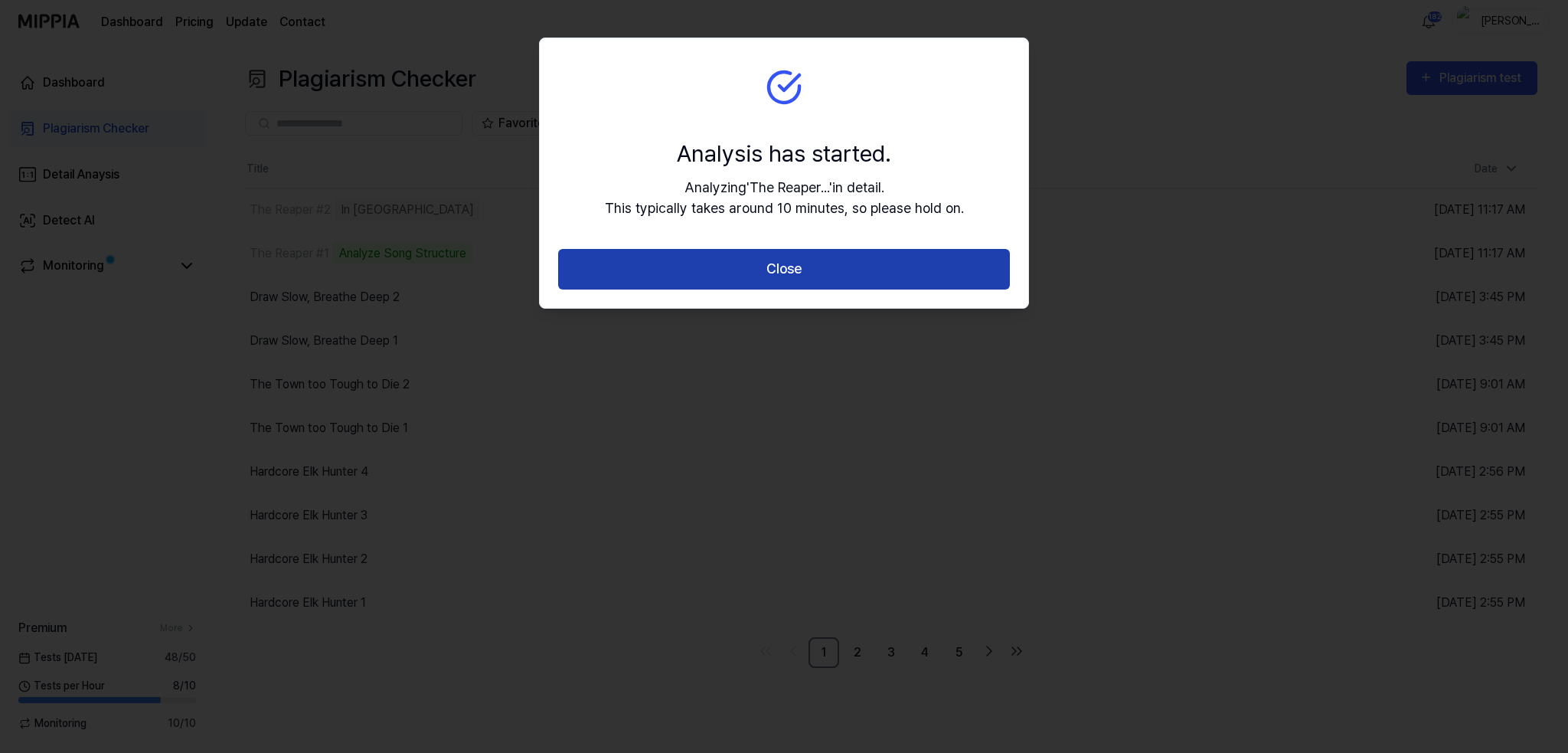
click at [765, 266] on button "Close" at bounding box center [783, 268] width 452 height 40
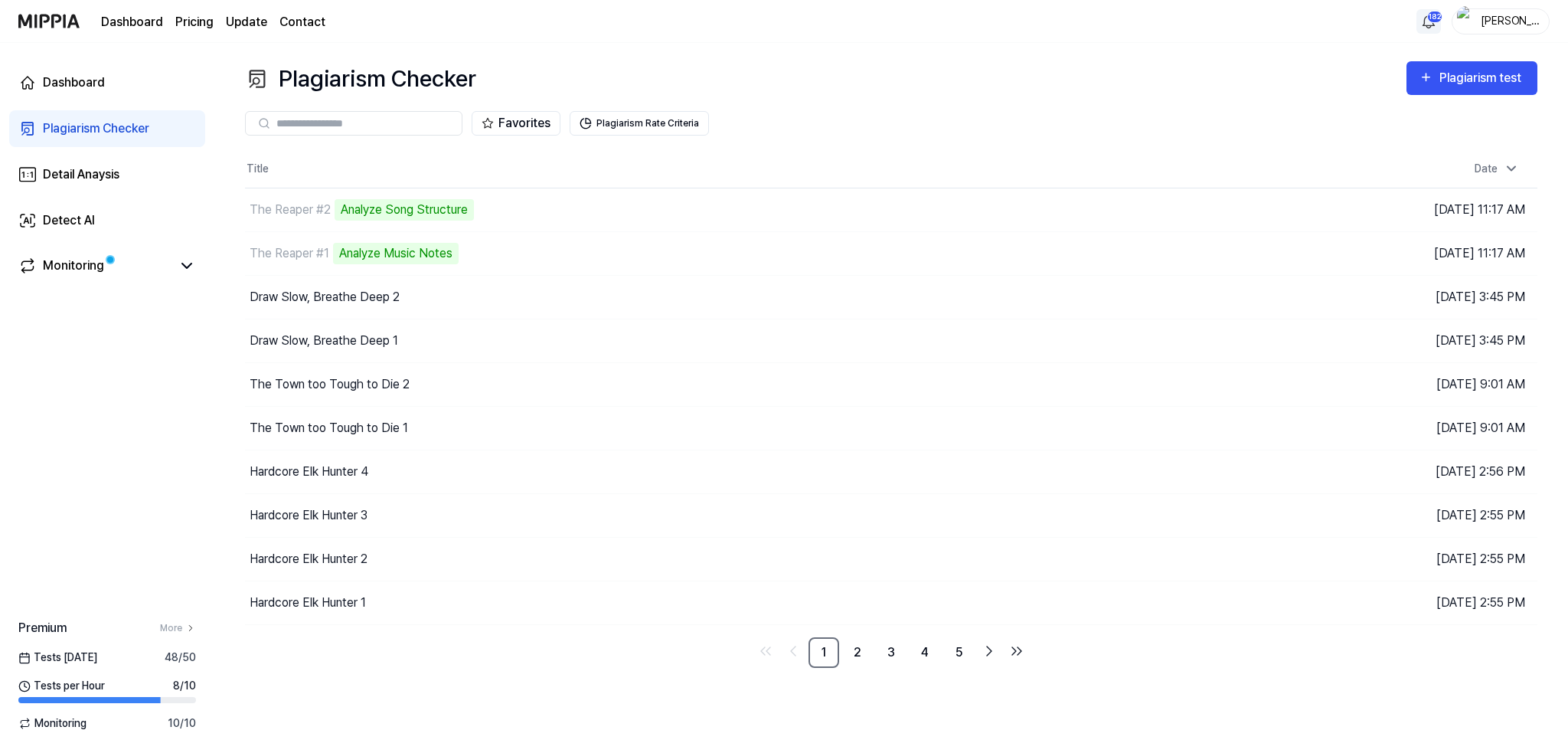
click at [1428, 18] on html "Dashboard Pricing Update Contact 182 [PERSON_NAME] Dashboard Plagiarism Checker…" at bounding box center [784, 376] width 1568 height 753
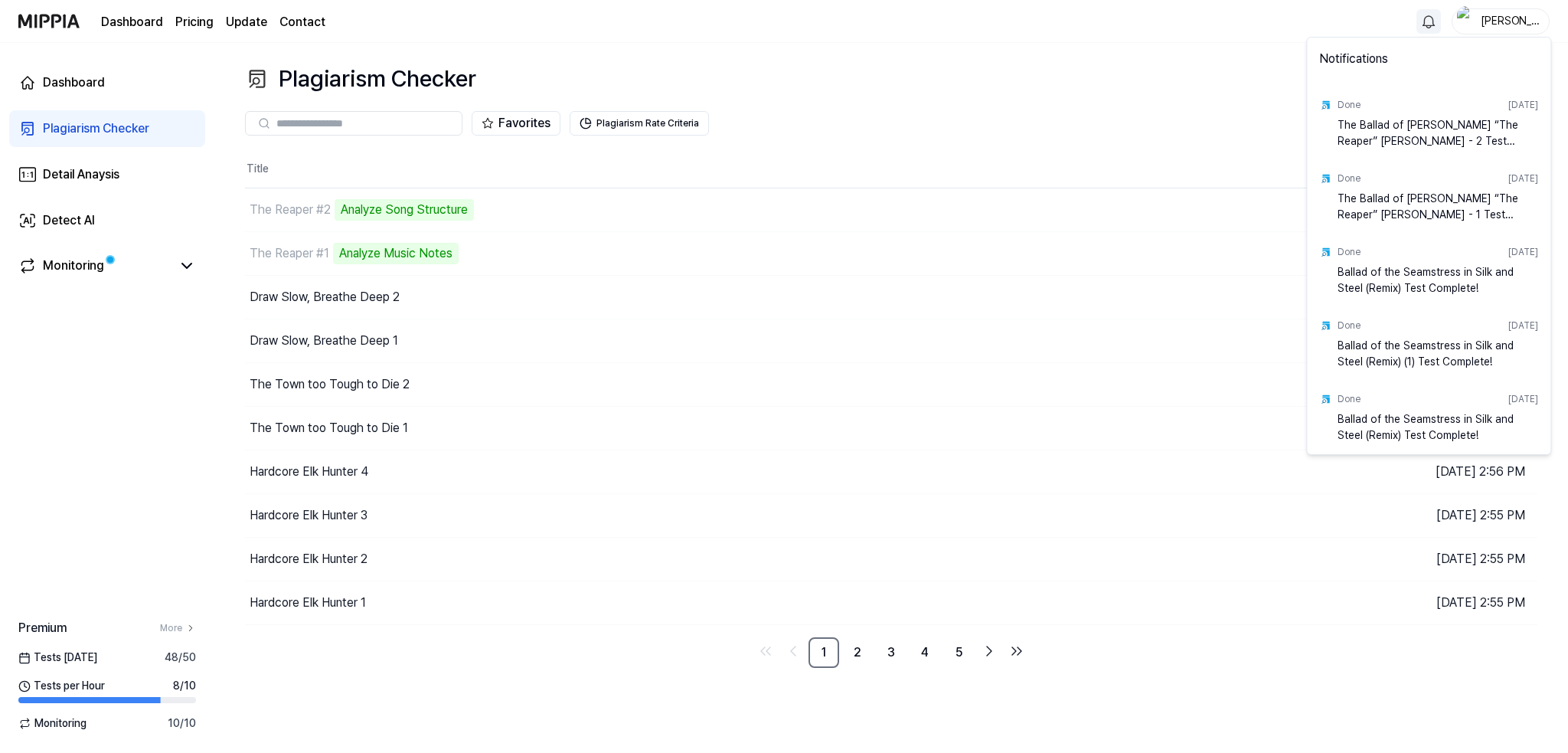
click at [925, 195] on html "Dashboard Pricing Update Contact [PERSON_NAME] Plagiarism Checker Detail Anaysi…" at bounding box center [784, 376] width 1568 height 753
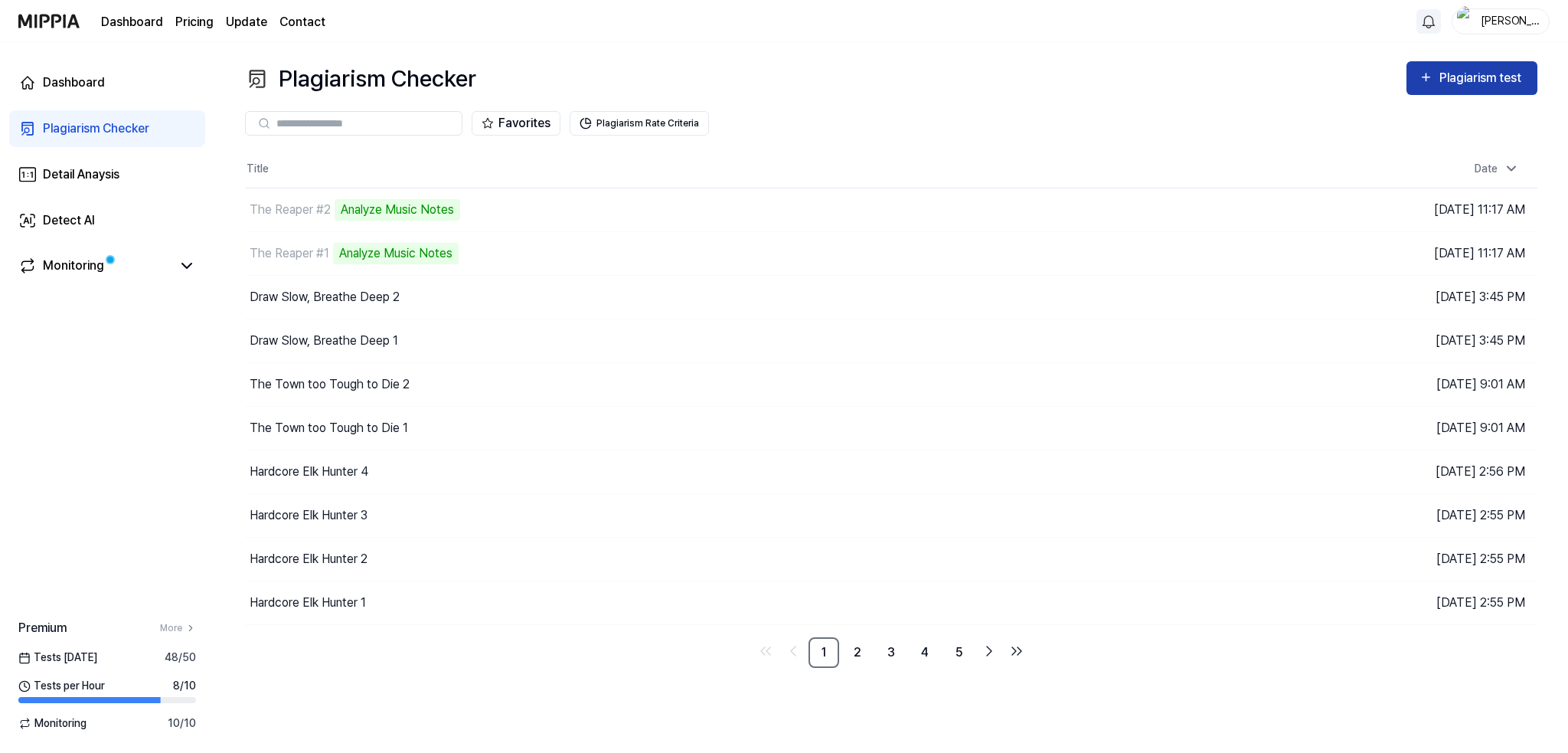
click at [1451, 79] on div "Plagiarism test" at bounding box center [1482, 78] width 86 height 20
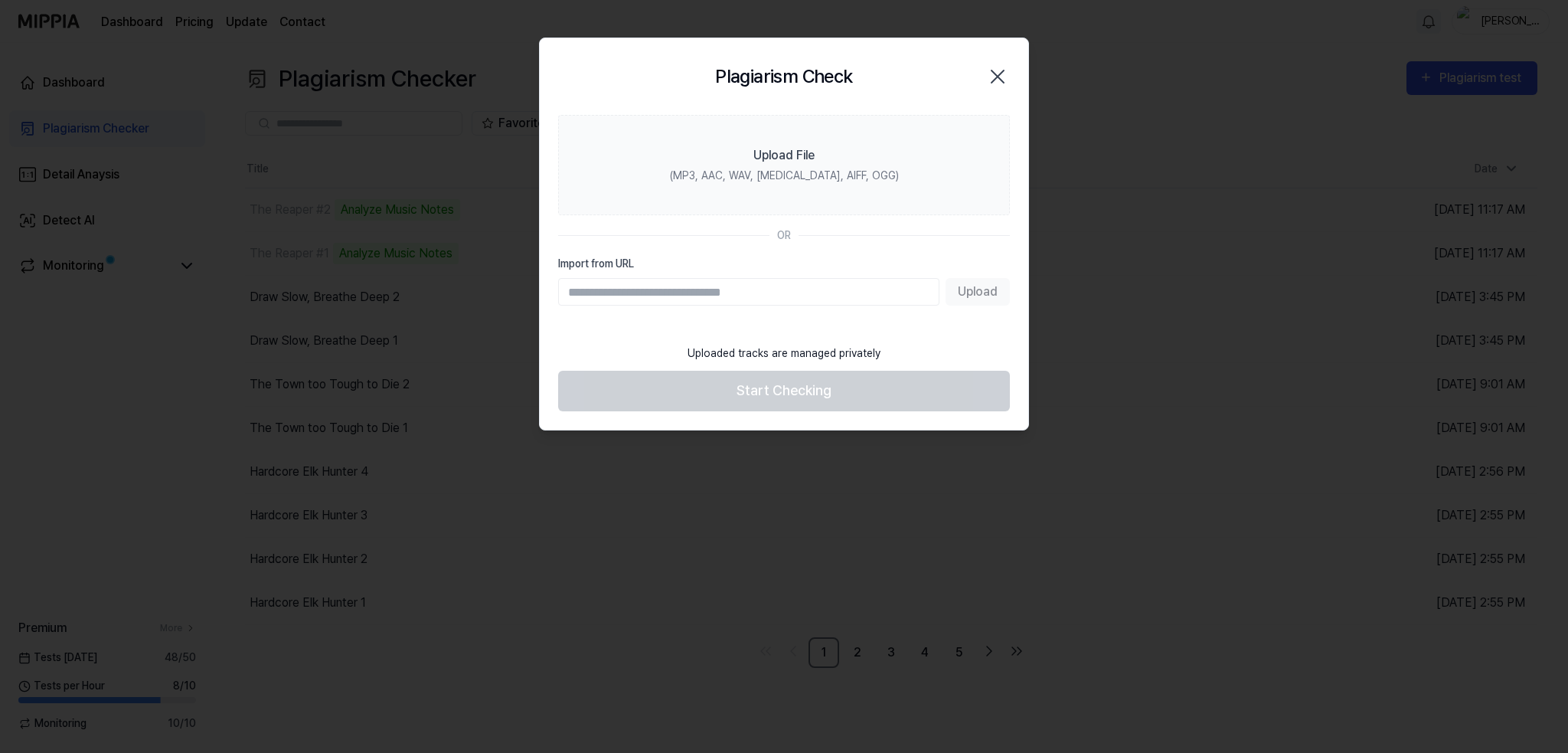
click at [995, 74] on icon "button" at bounding box center [997, 77] width 12 height 12
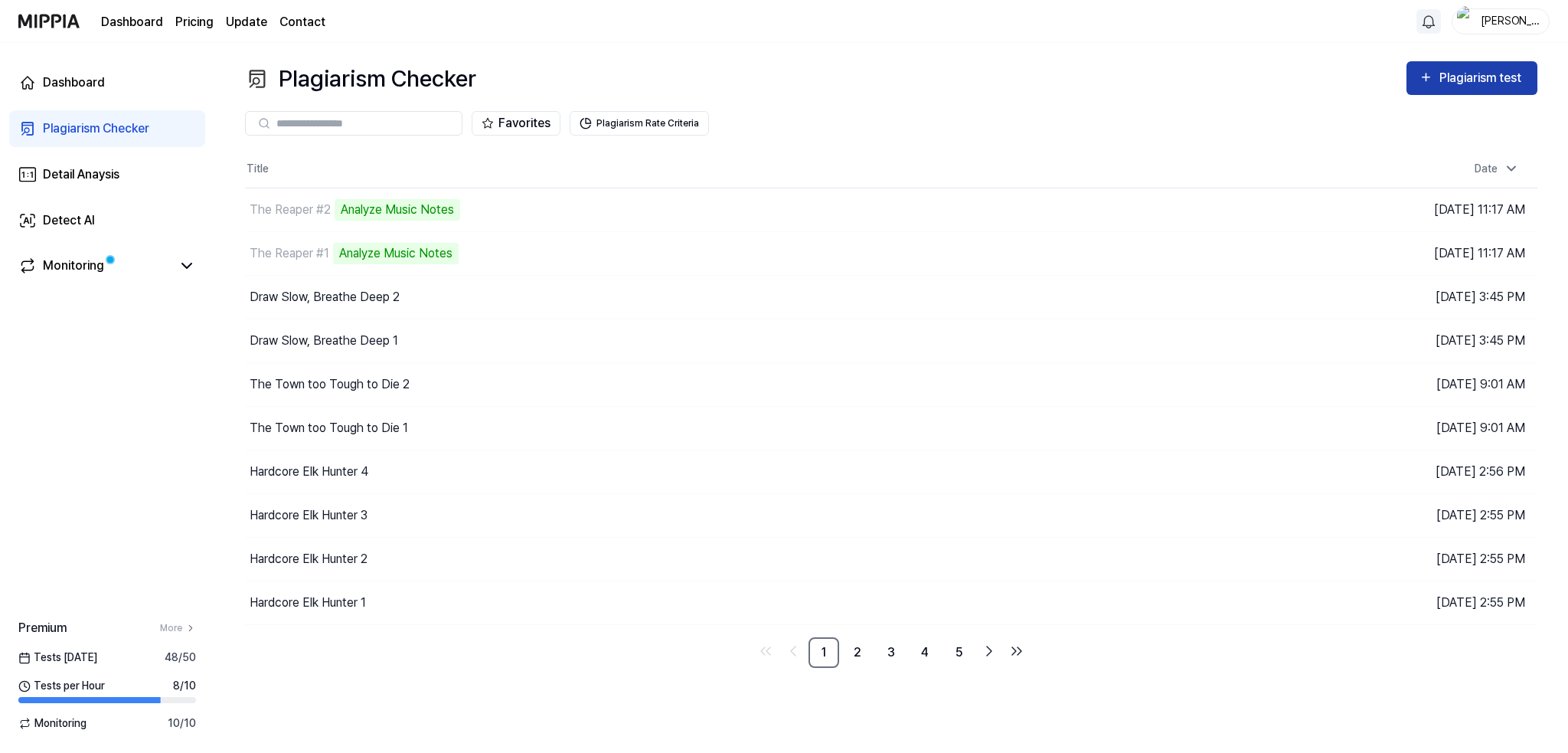
click at [1487, 73] on div "Plagiarism test" at bounding box center [1482, 78] width 86 height 20
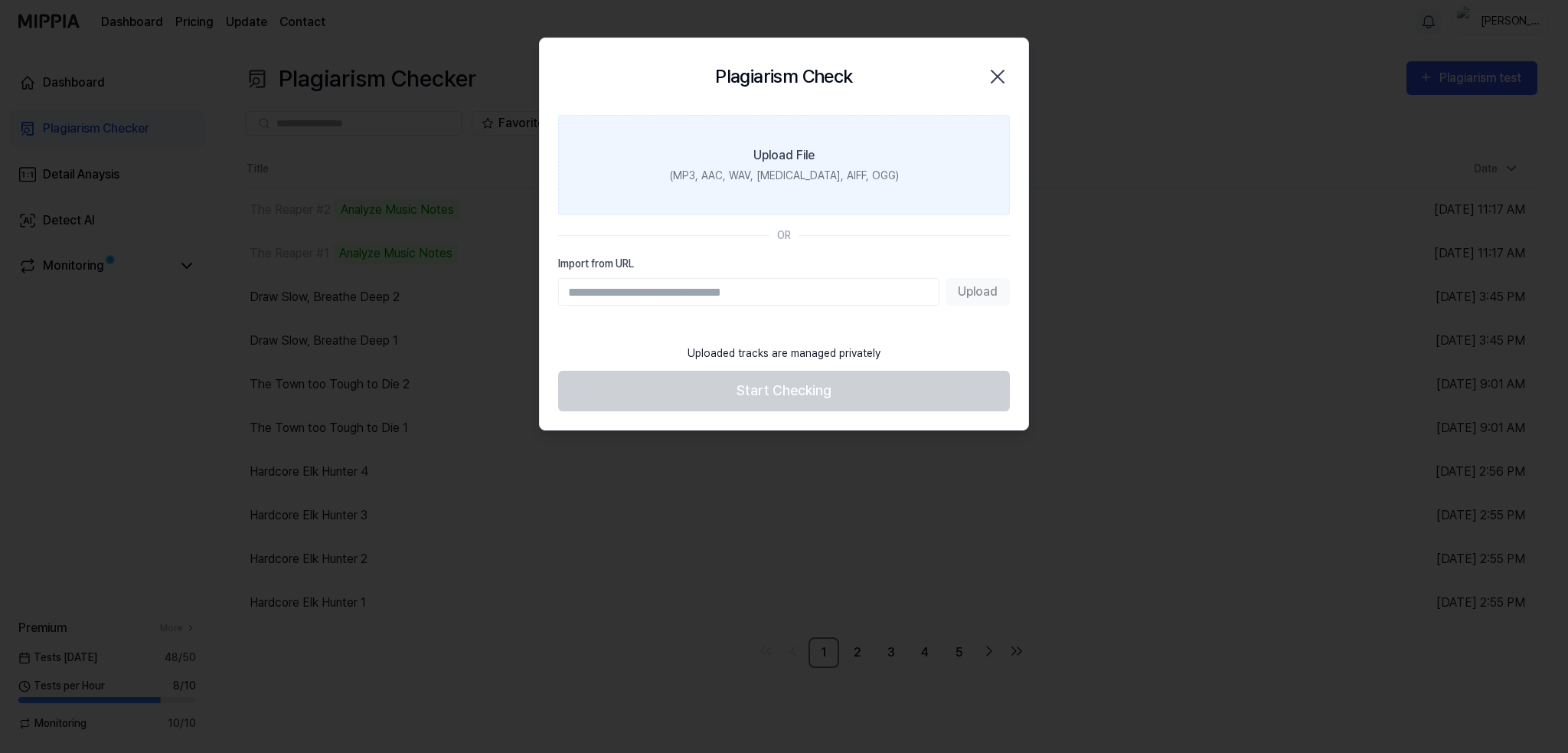
click at [874, 156] on label "Upload File (MP3, AAC, WAV, [MEDICAL_DATA], AIFF, OGG)" at bounding box center [783, 165] width 452 height 100
click at [0, 0] on input "Upload File (MP3, AAC, WAV, [MEDICAL_DATA], AIFF, OGG)" at bounding box center [0, 0] width 0 height 0
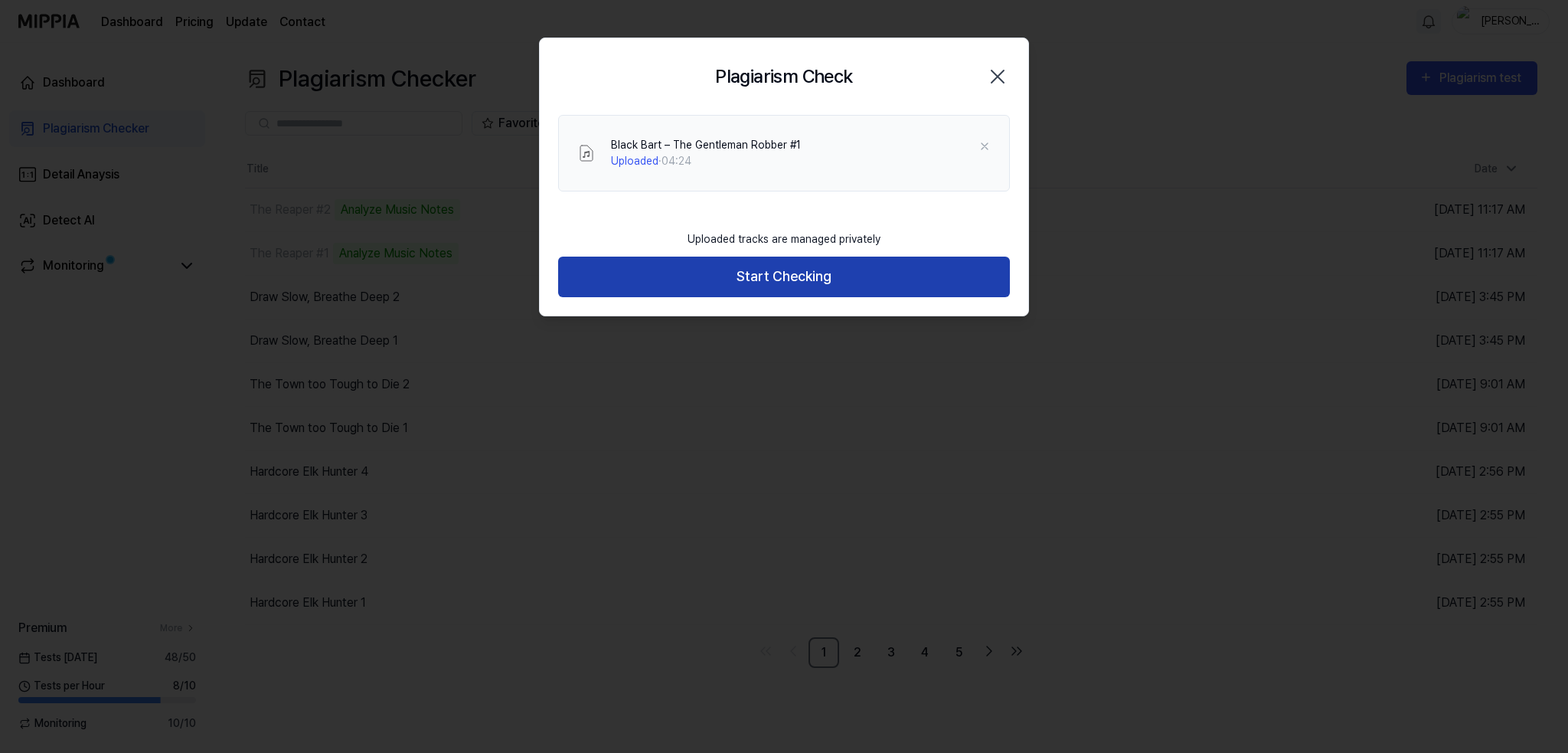
click at [771, 278] on button "Start Checking" at bounding box center [783, 277] width 452 height 40
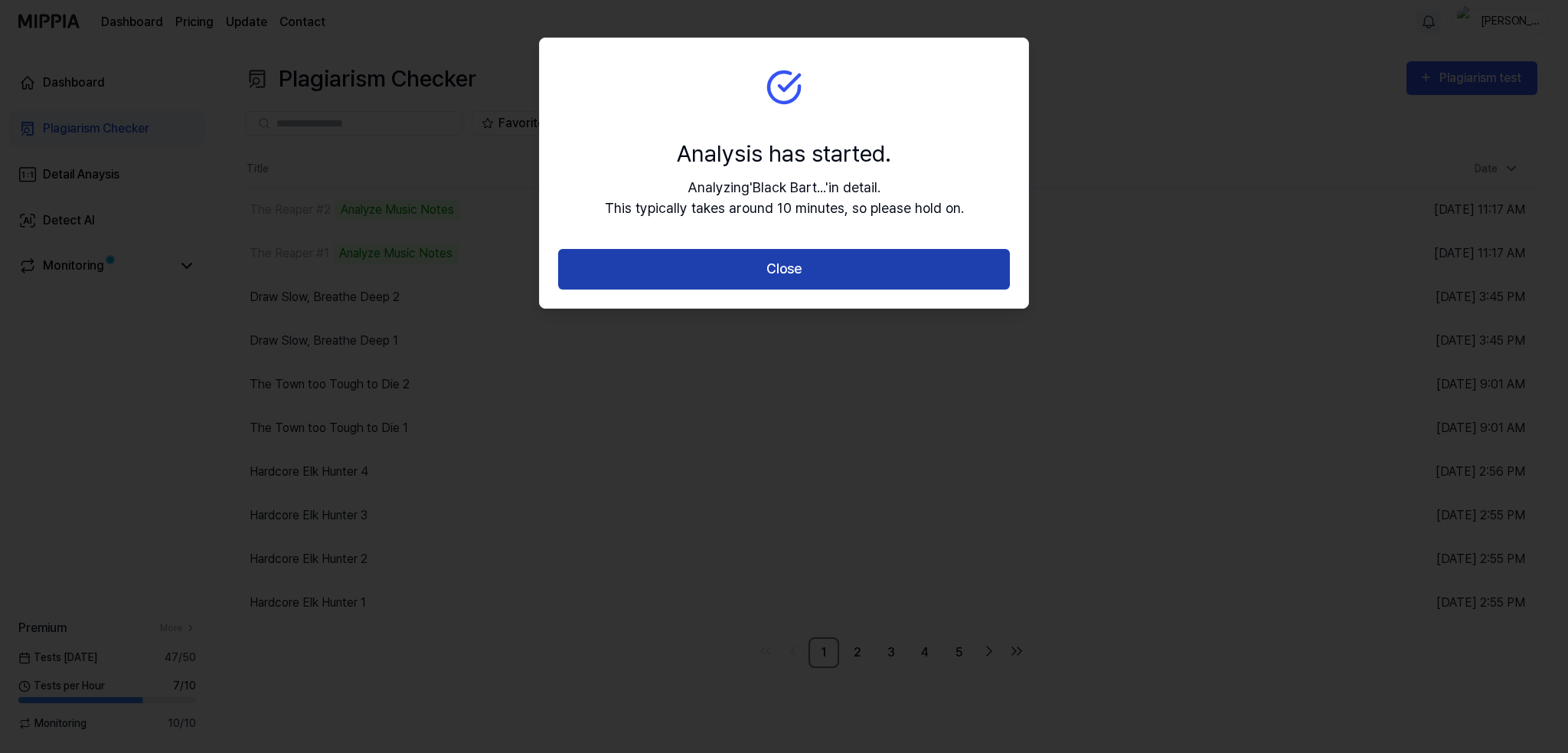
click at [775, 267] on button "Close" at bounding box center [783, 268] width 452 height 40
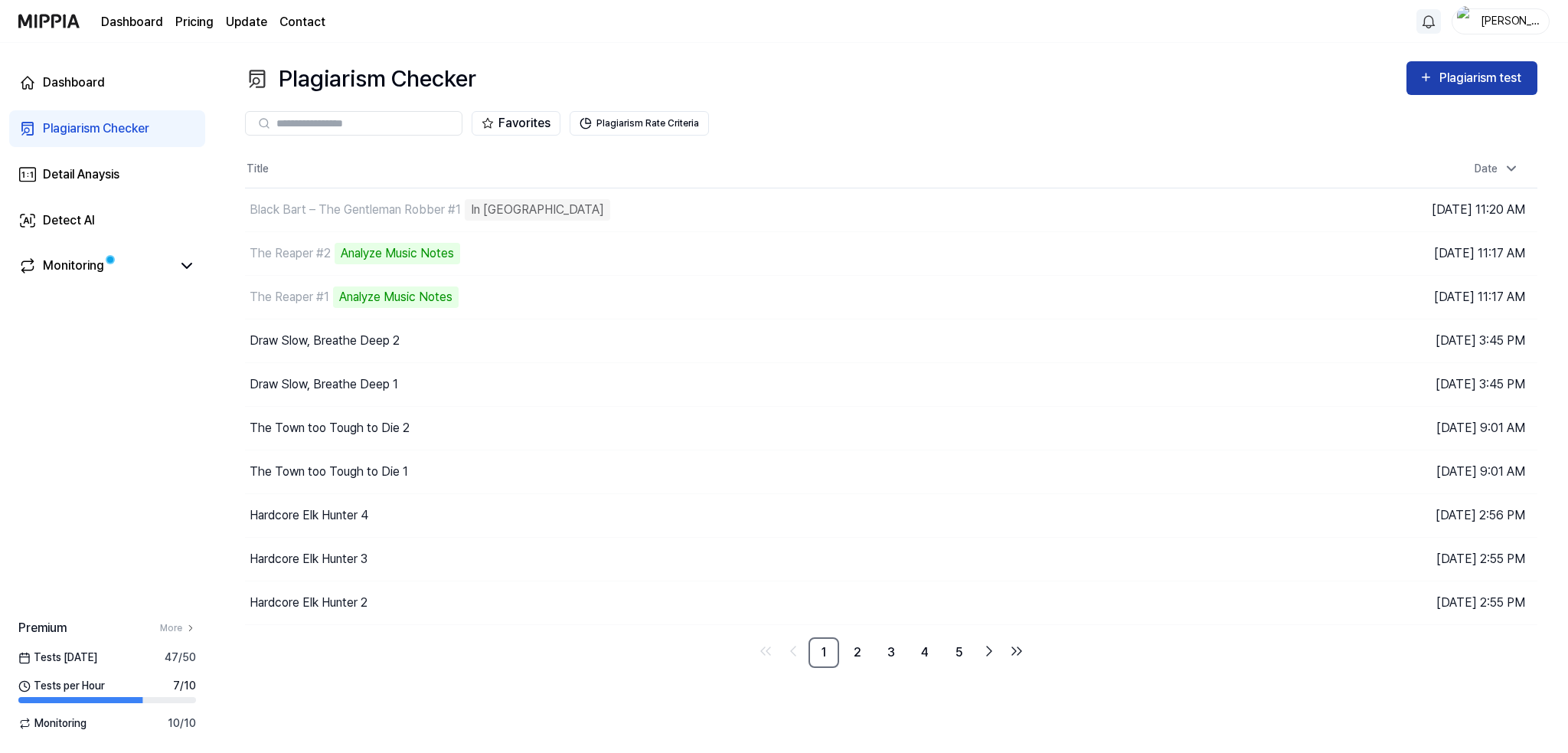
click at [1451, 76] on div "Plagiarism test" at bounding box center [1482, 78] width 86 height 20
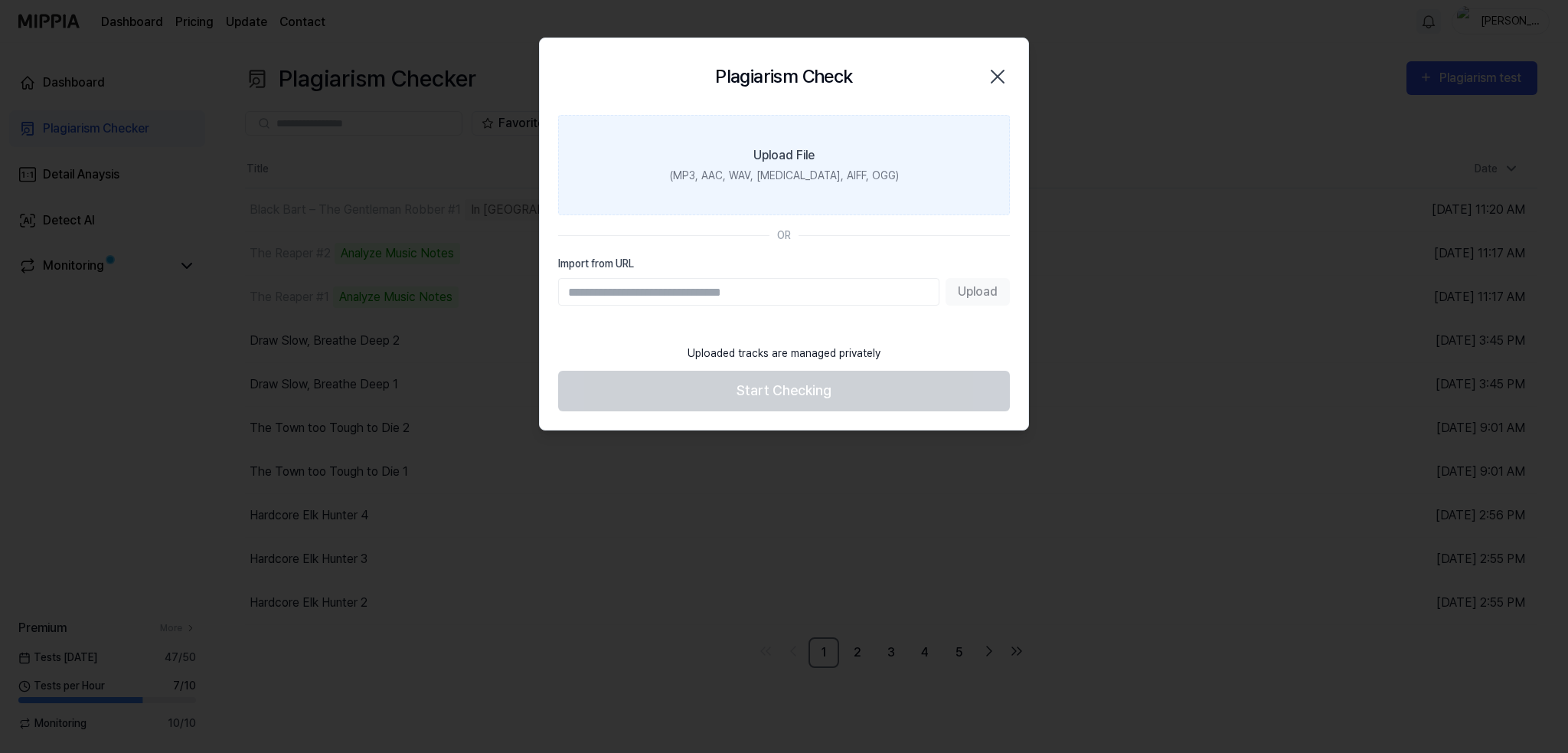
click at [802, 156] on div "Upload File" at bounding box center [784, 156] width 61 height 18
click at [0, 0] on input "Upload File (MP3, AAC, WAV, [MEDICAL_DATA], AIFF, OGG)" at bounding box center [0, 0] width 0 height 0
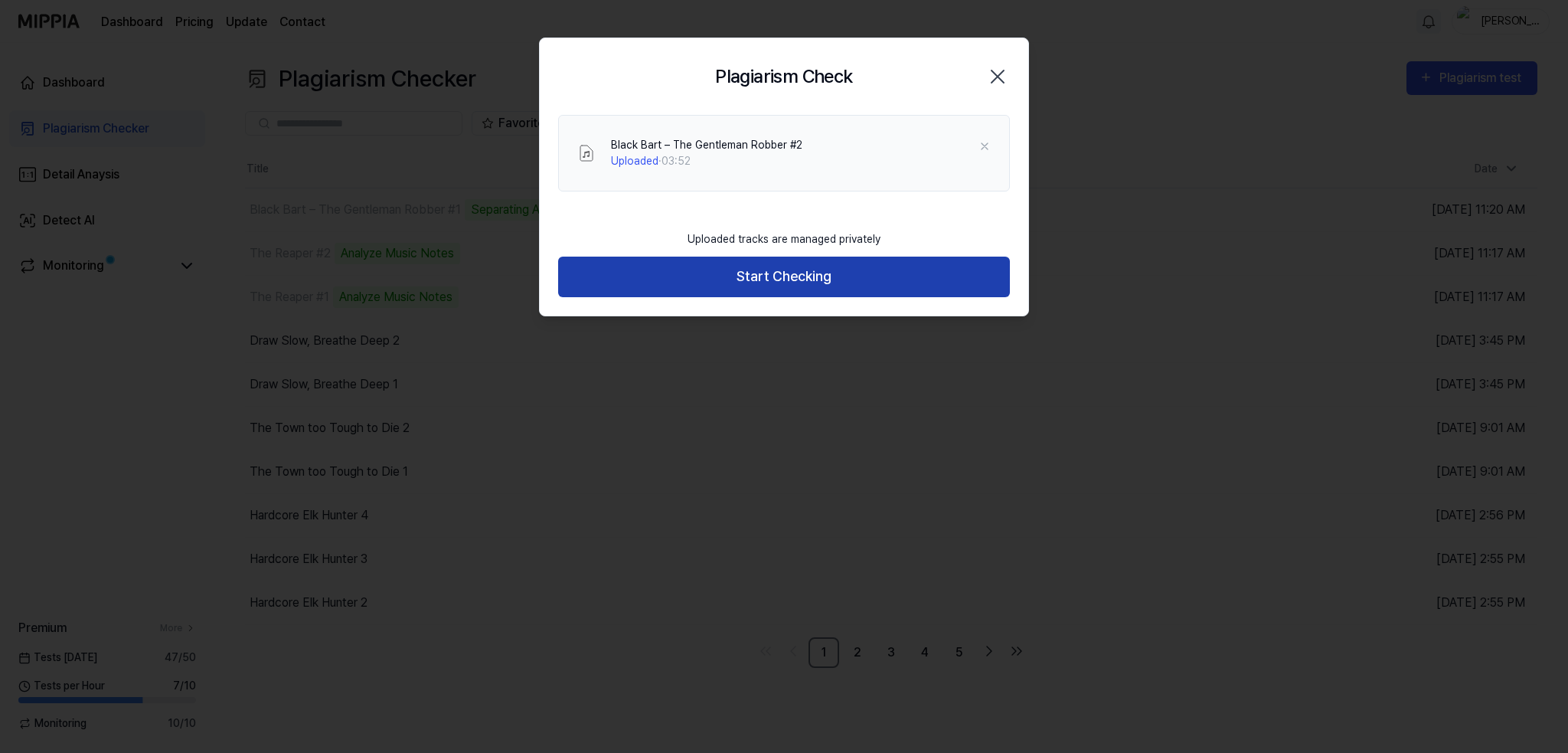
click at [761, 270] on button "Start Checking" at bounding box center [783, 277] width 452 height 40
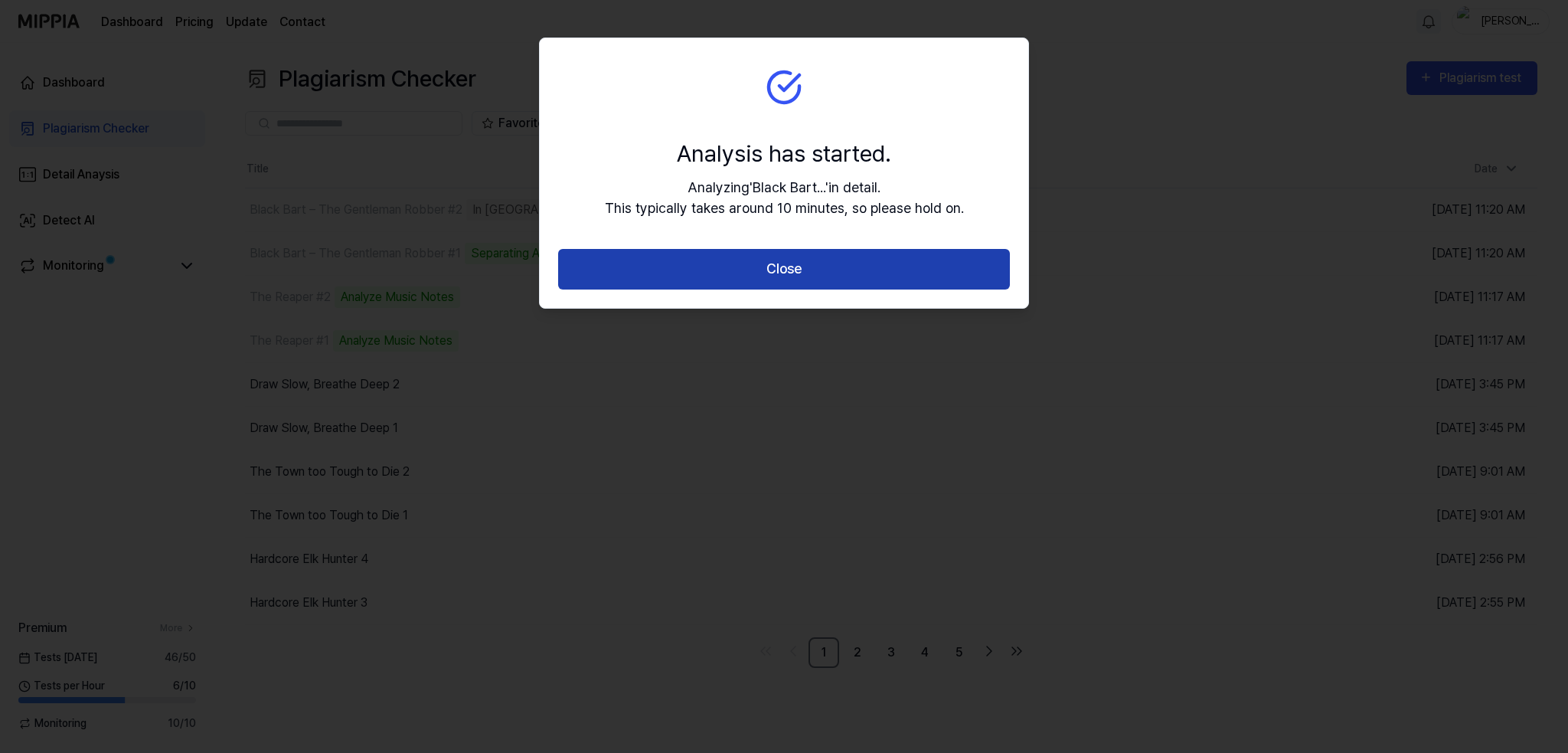
click at [755, 264] on button "Close" at bounding box center [783, 268] width 452 height 40
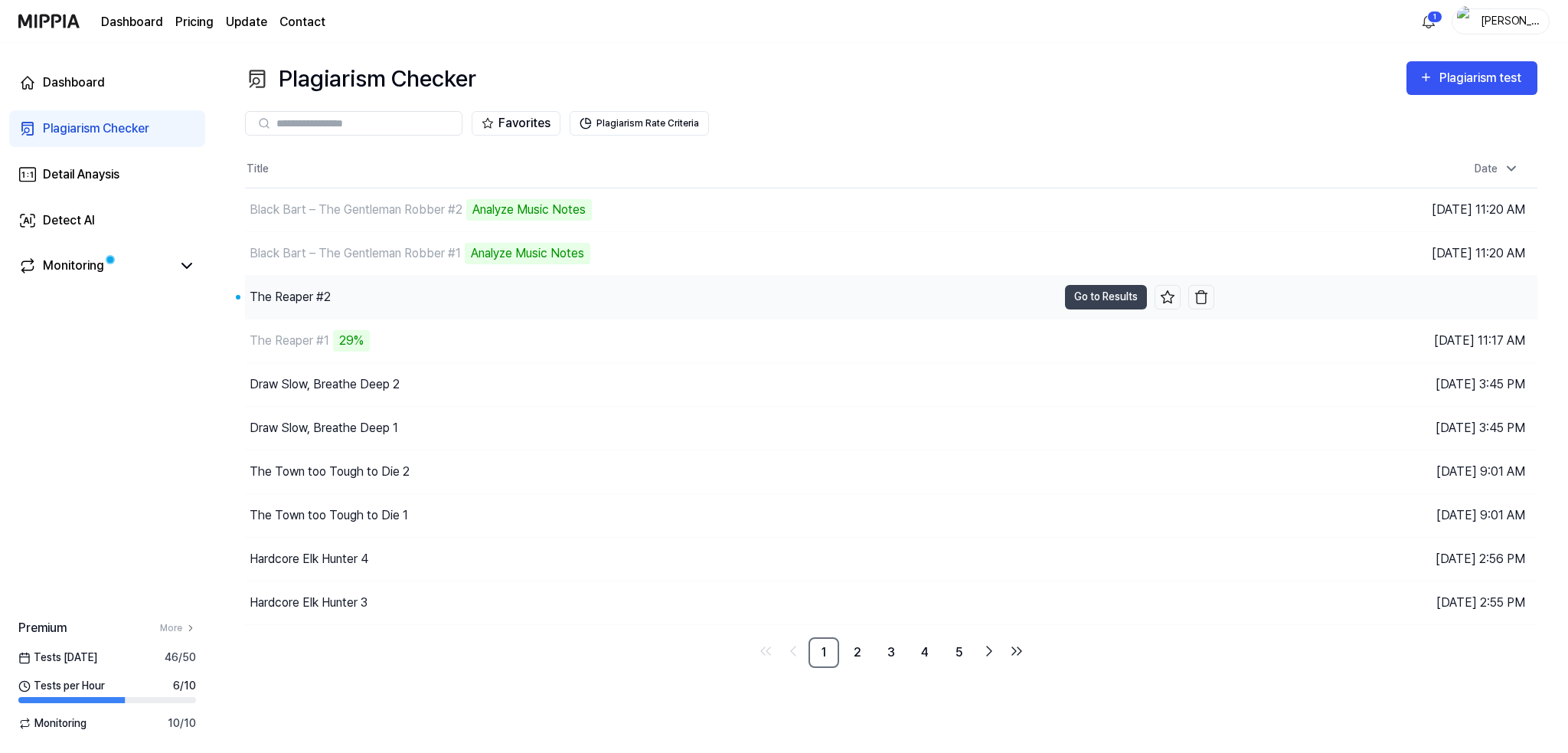
click at [281, 295] on div "The Reaper #2" at bounding box center [290, 297] width 81 height 18
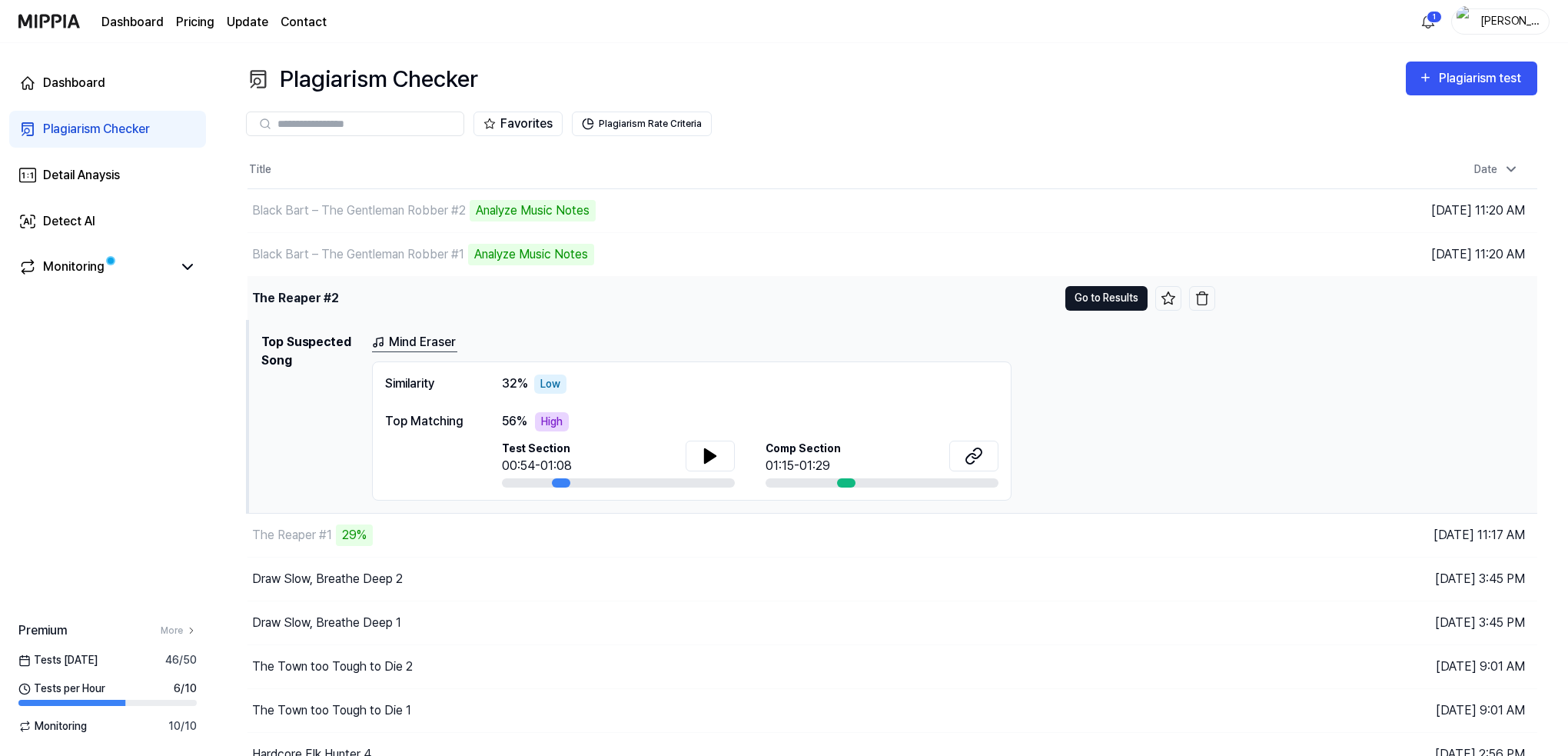
click at [1095, 295] on button "Go to Results" at bounding box center [1107, 298] width 83 height 25
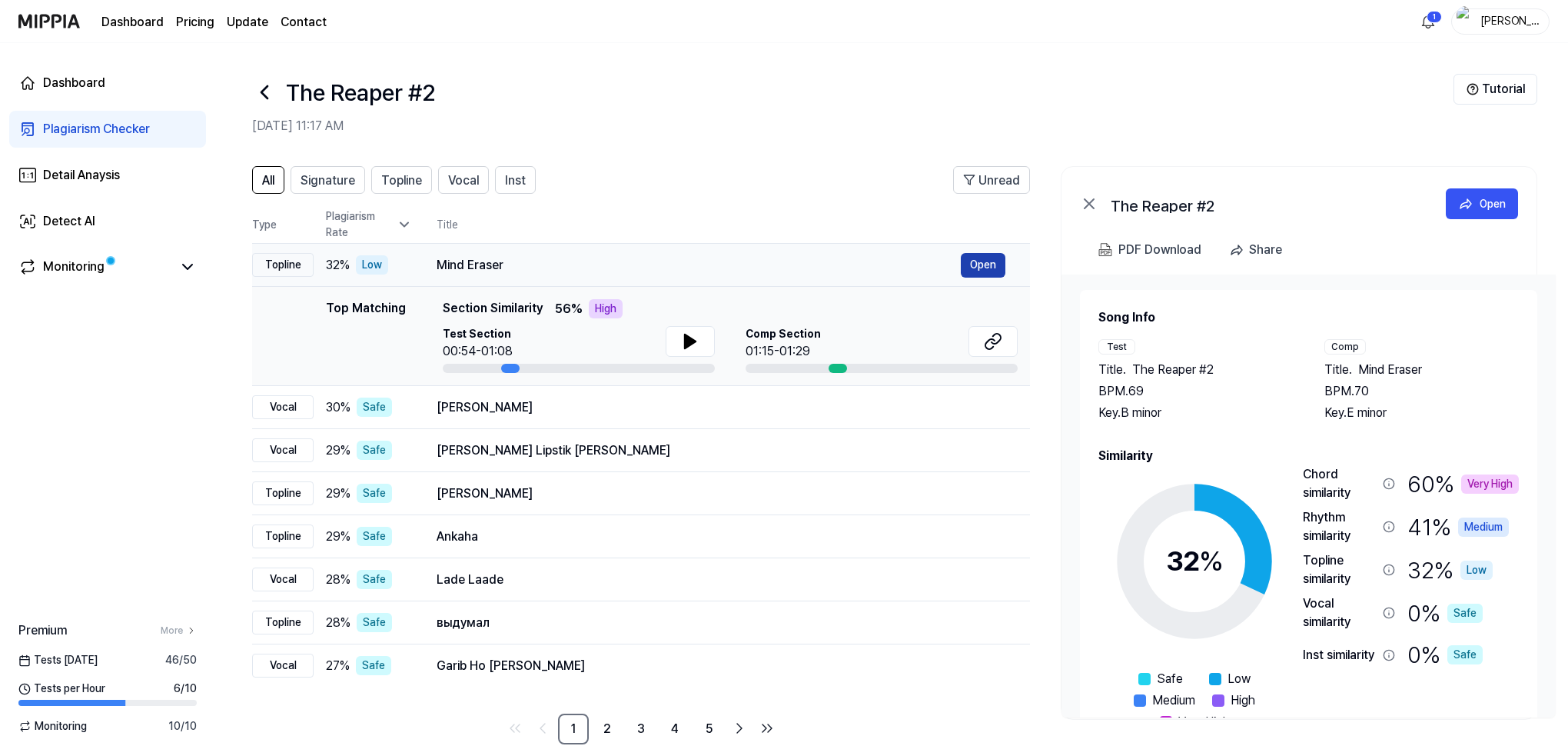
click at [975, 264] on button "Open" at bounding box center [983, 265] width 45 height 25
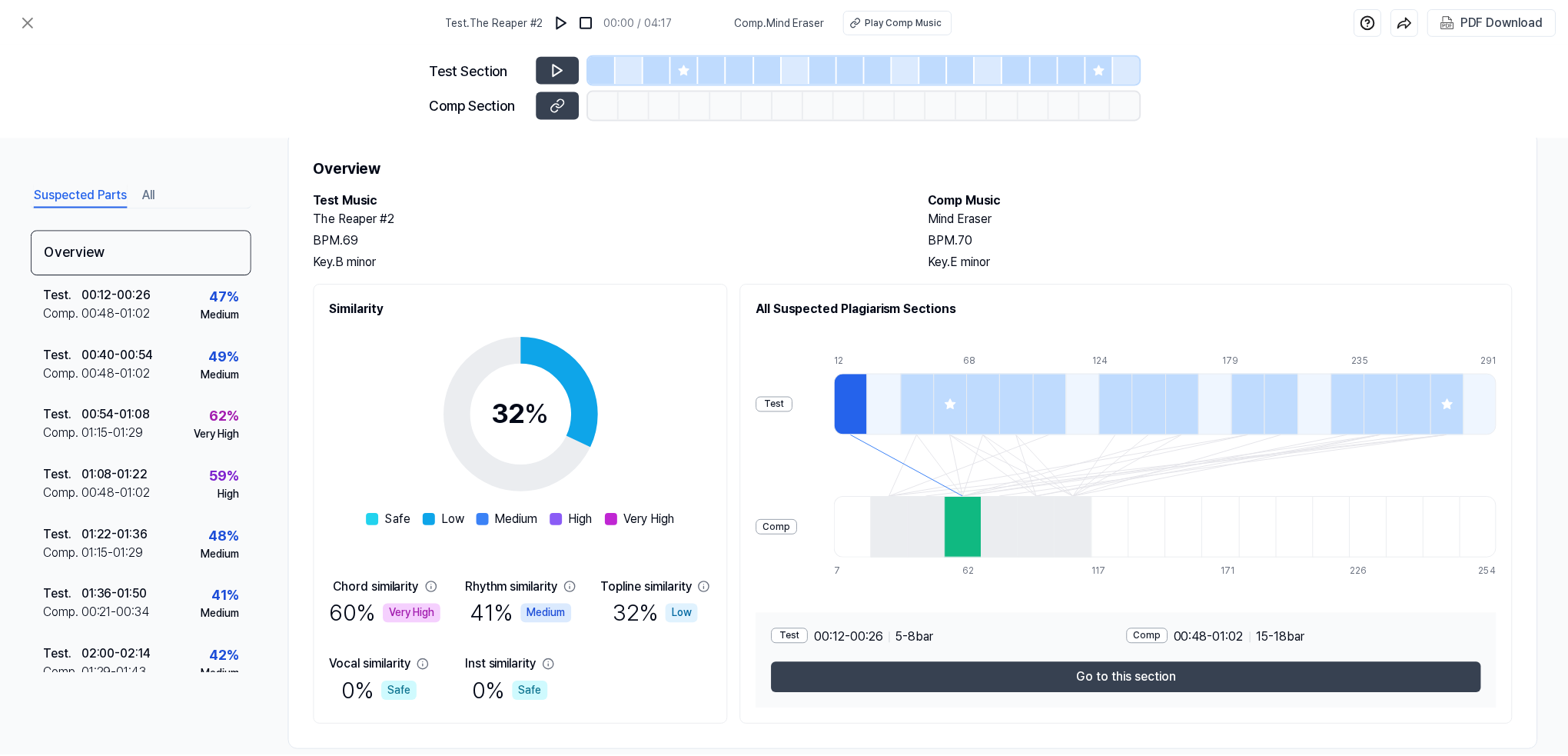
scroll to position [61, 0]
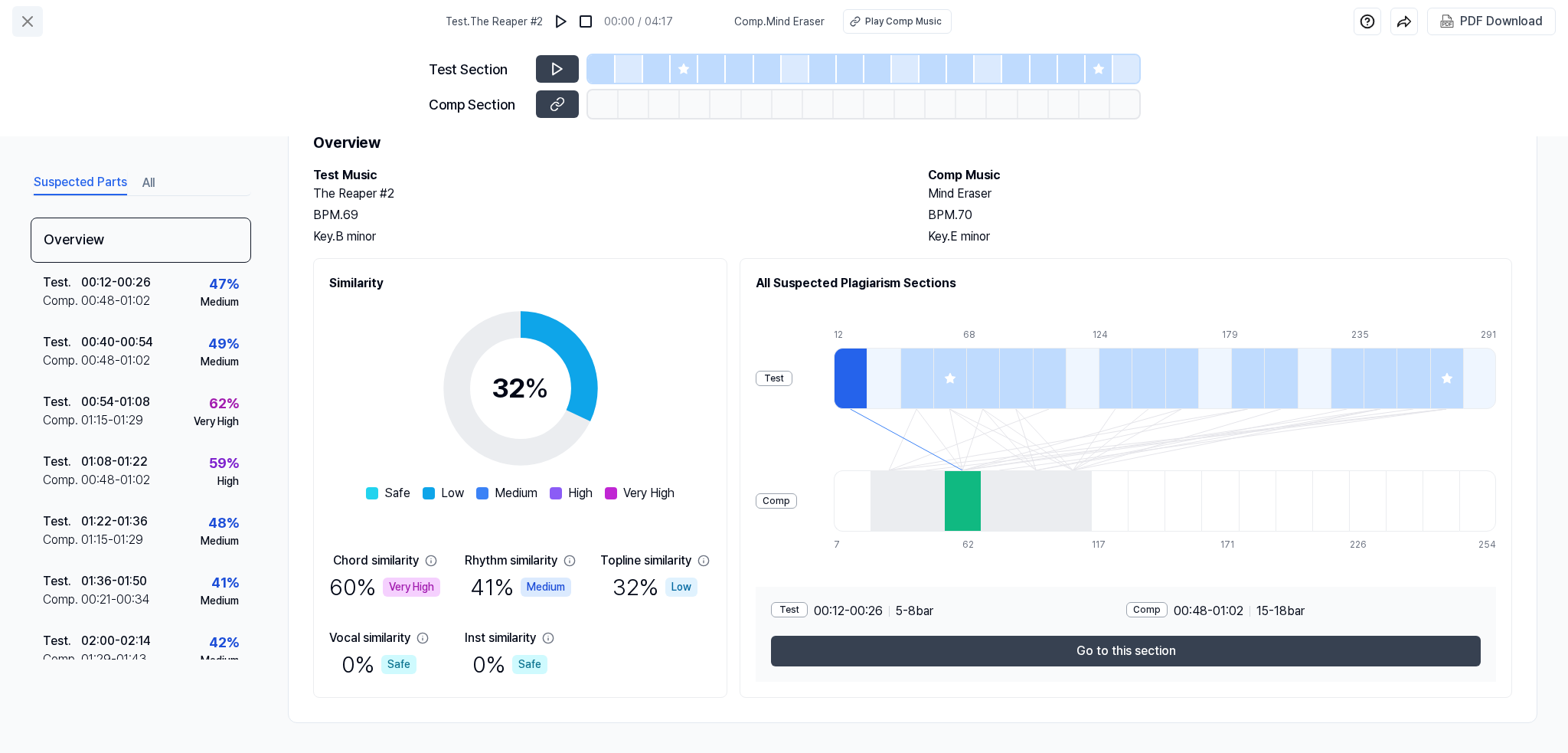
click at [26, 18] on icon at bounding box center [27, 21] width 18 height 18
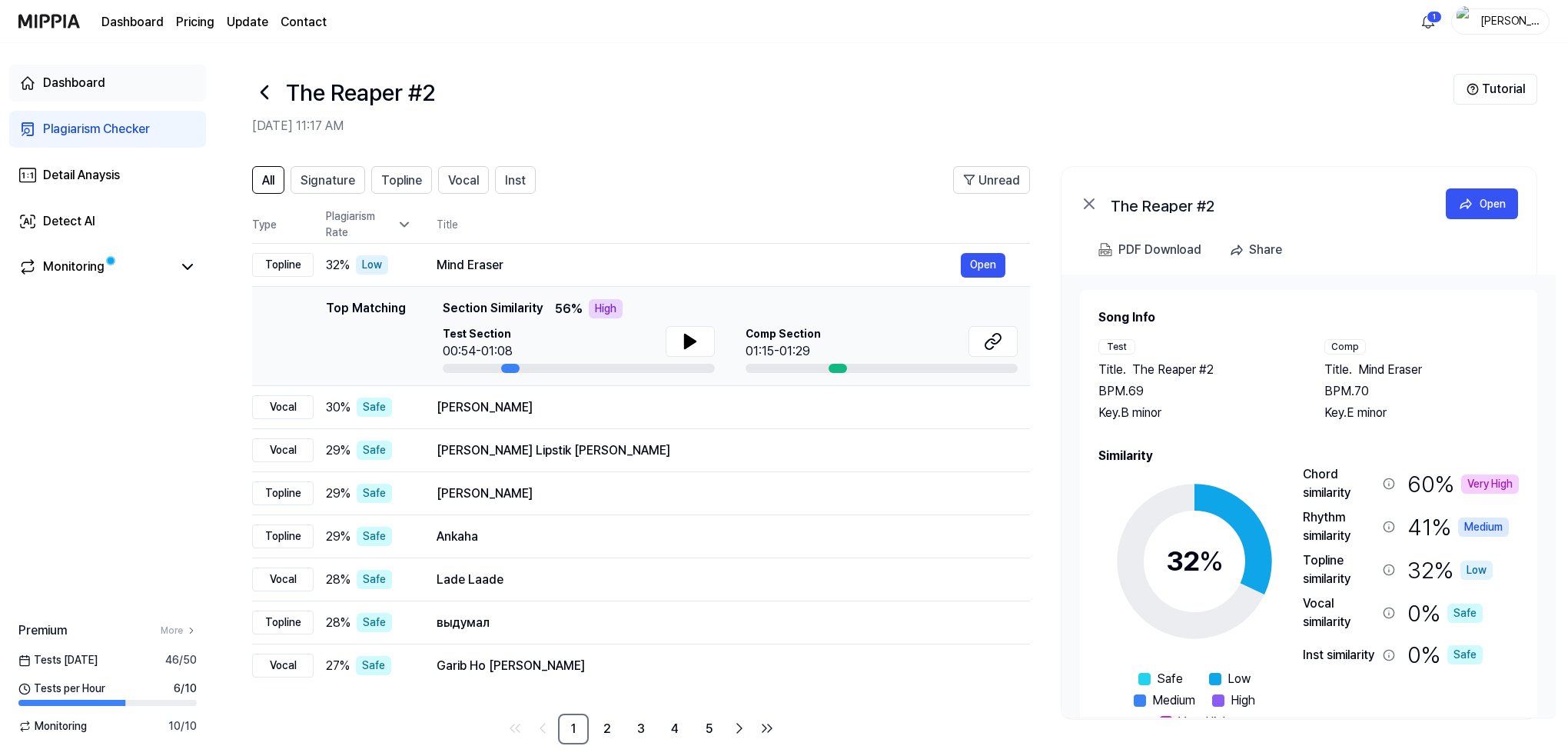
click at [64, 75] on div "Dashboard" at bounding box center [74, 83] width 62 height 18
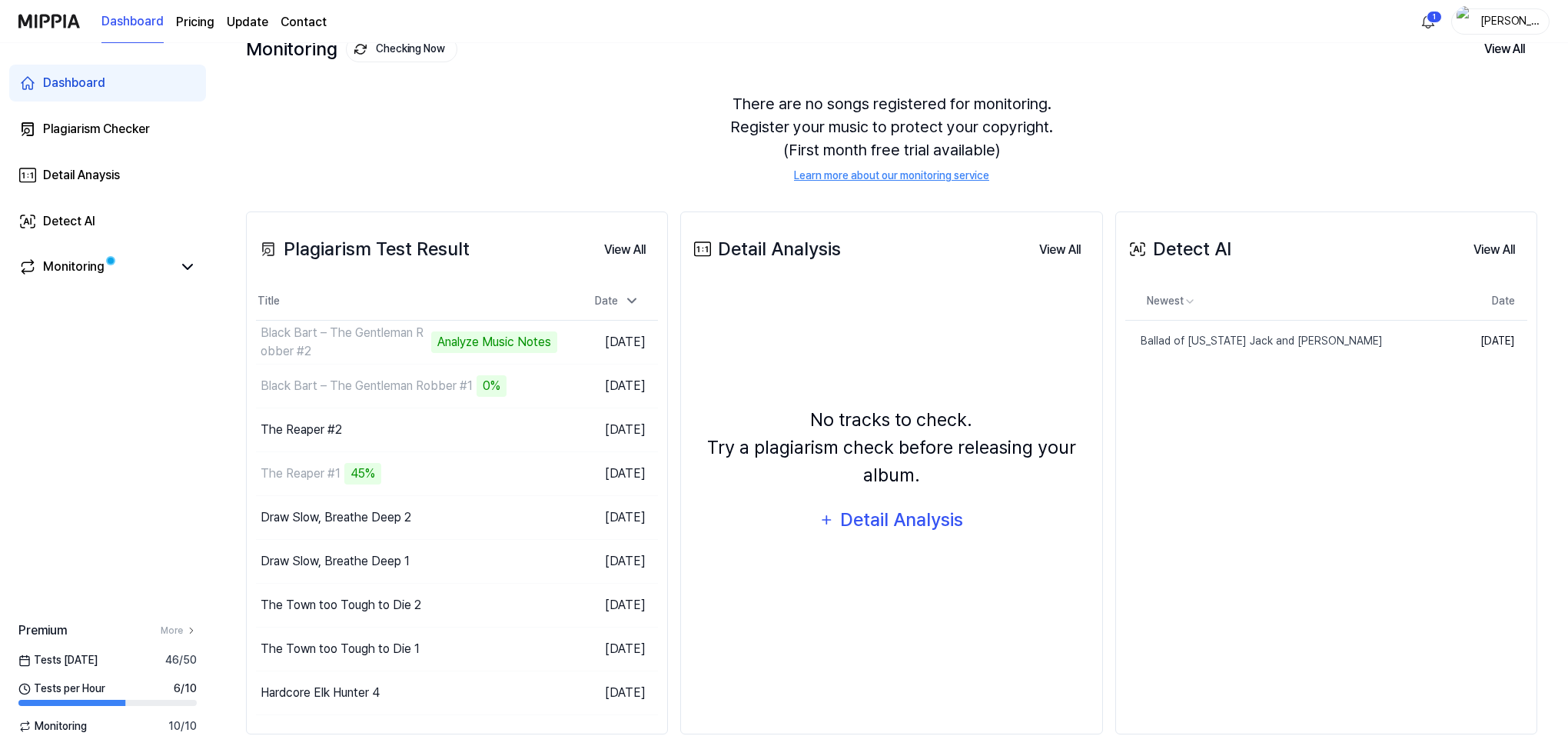
scroll to position [111, 0]
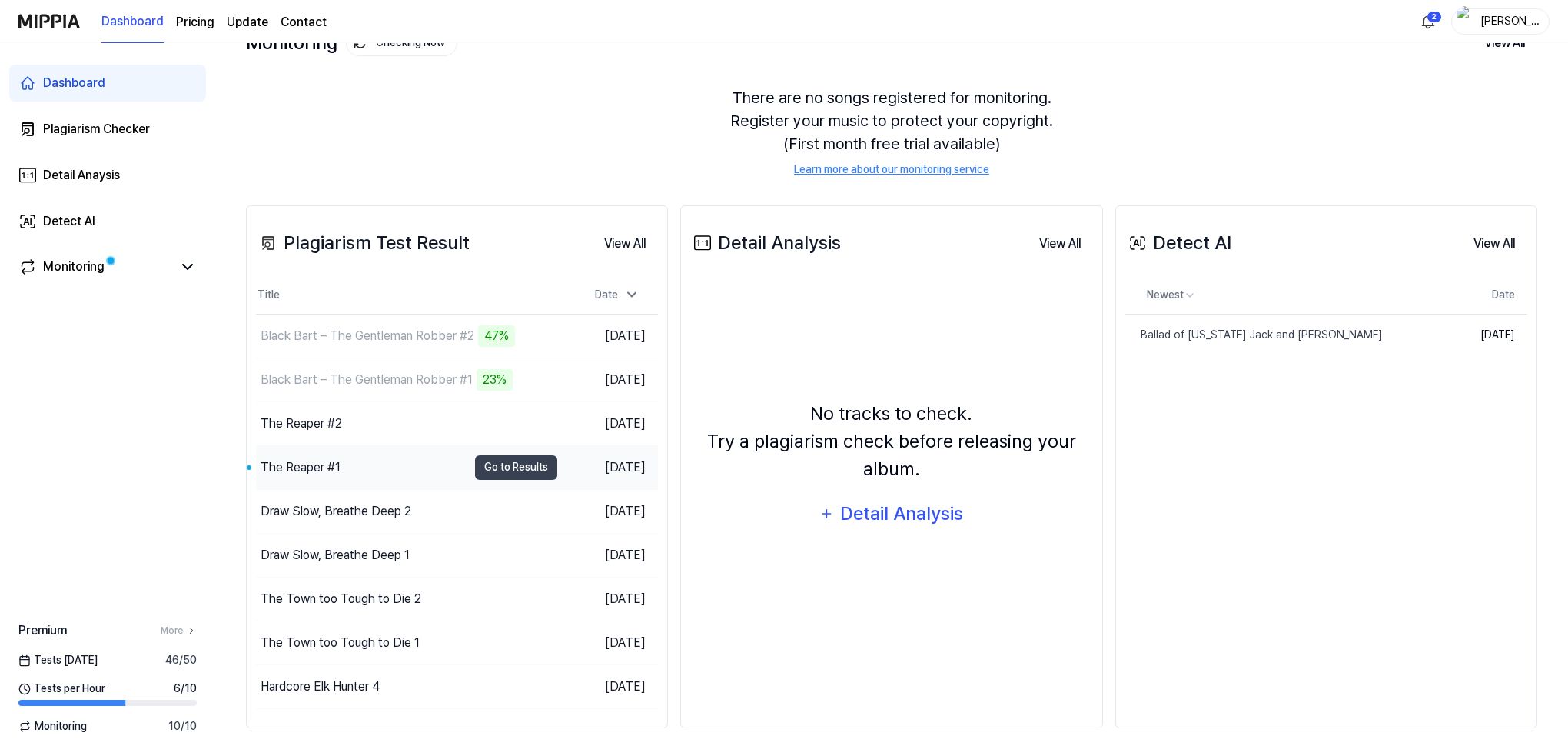
click at [306, 464] on div "The Reaper #1" at bounding box center [300, 468] width 80 height 18
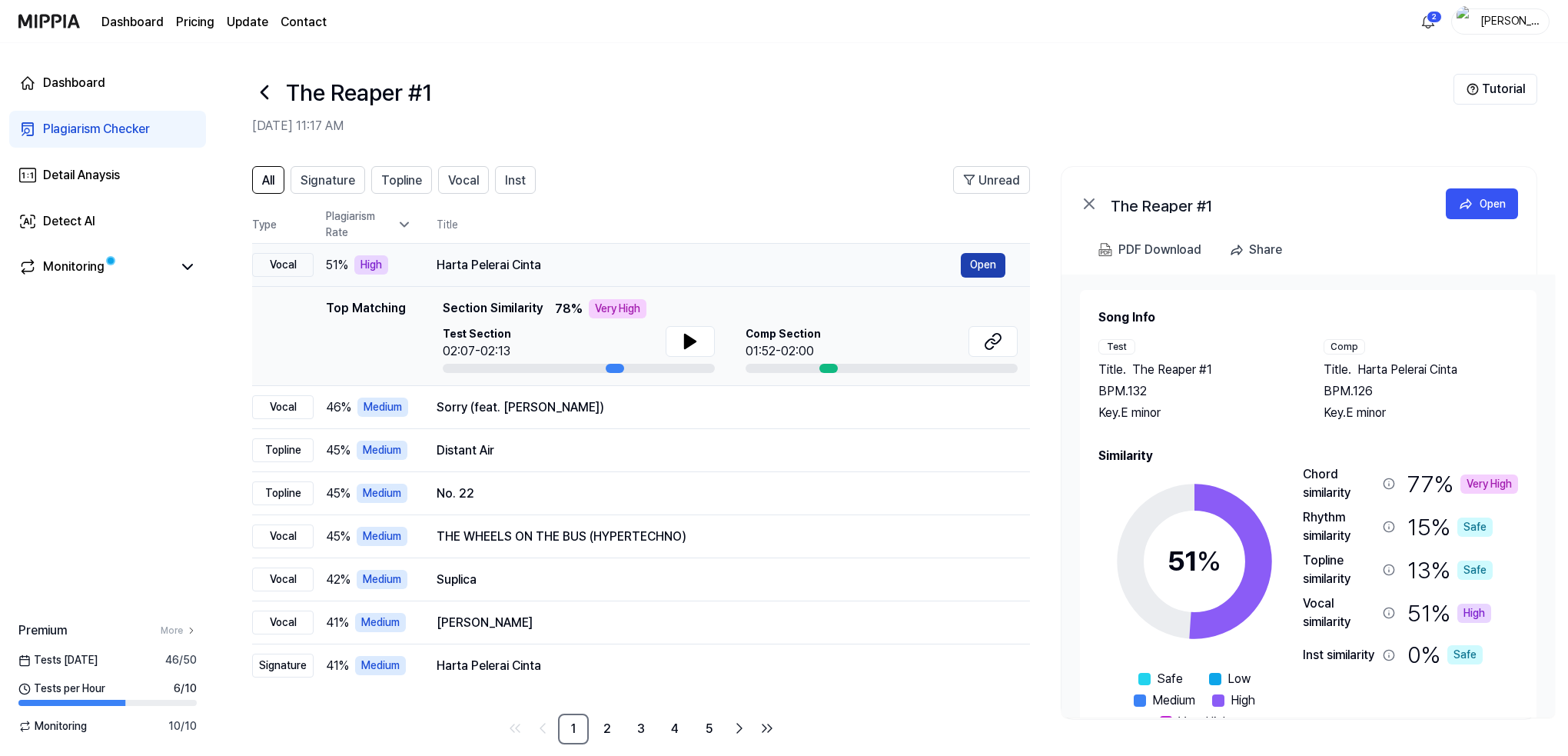
click at [1002, 258] on button "Open" at bounding box center [983, 265] width 45 height 25
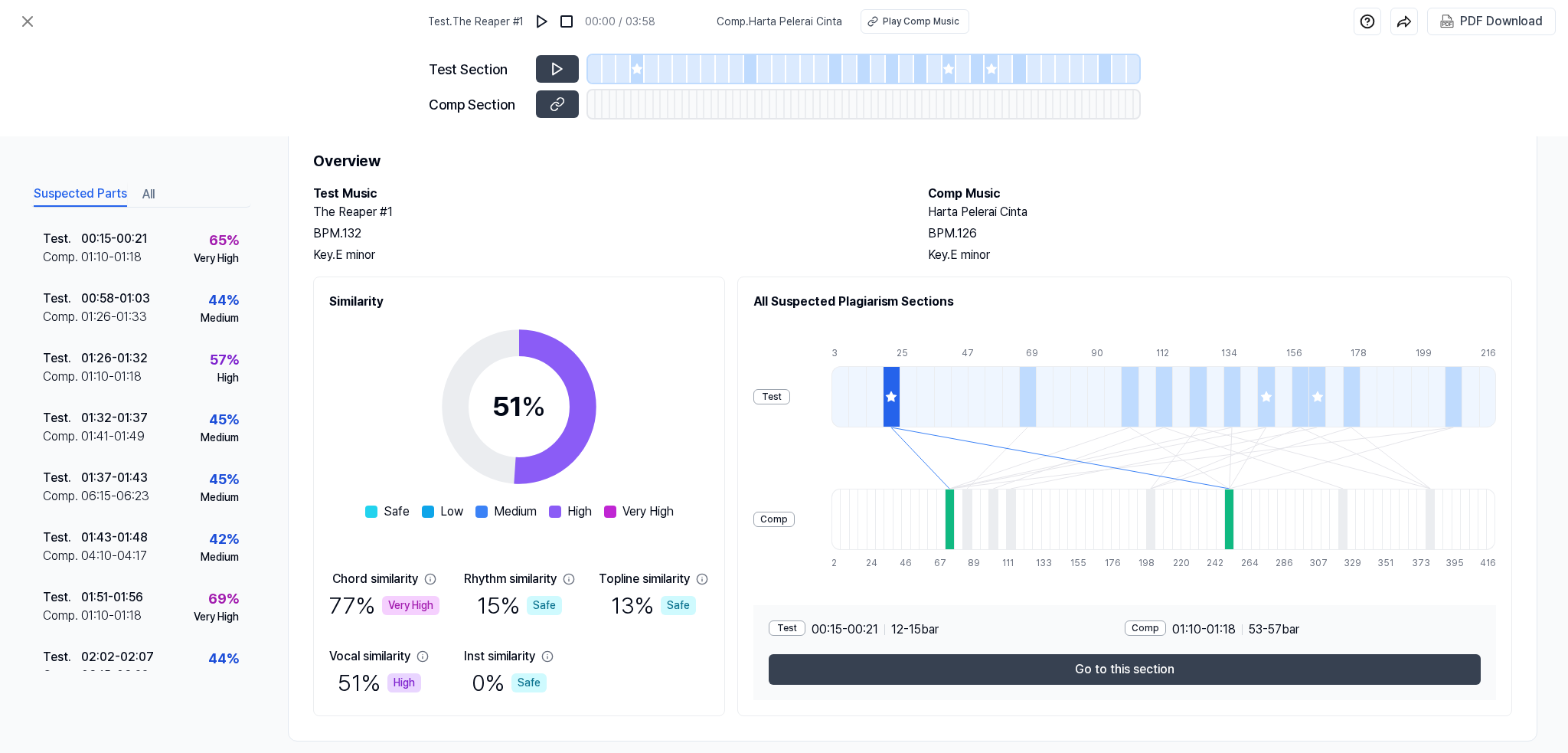
scroll to position [62, 0]
